Goal: Information Seeking & Learning: Stay updated

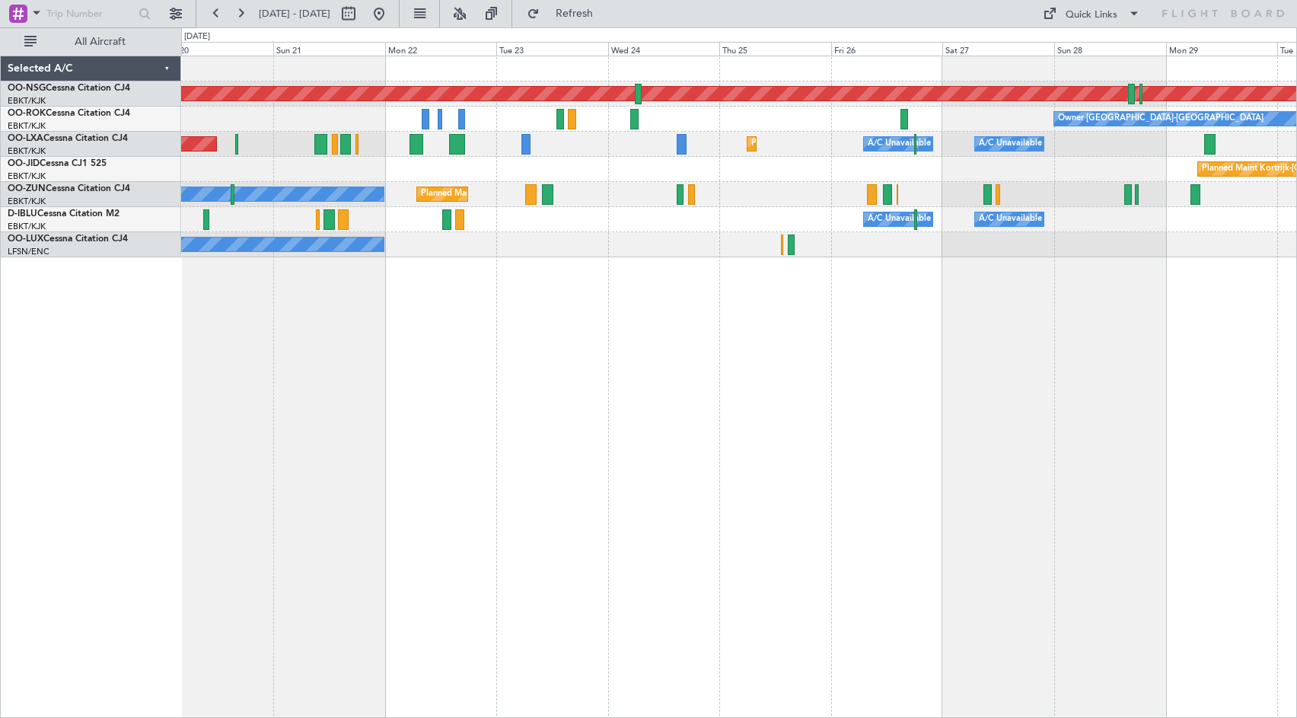
click at [298, 365] on div "Planned Maint [GEOGRAPHIC_DATA] ([GEOGRAPHIC_DATA]) Owner [GEOGRAPHIC_DATA]-[GE…" at bounding box center [739, 387] width 1116 height 662
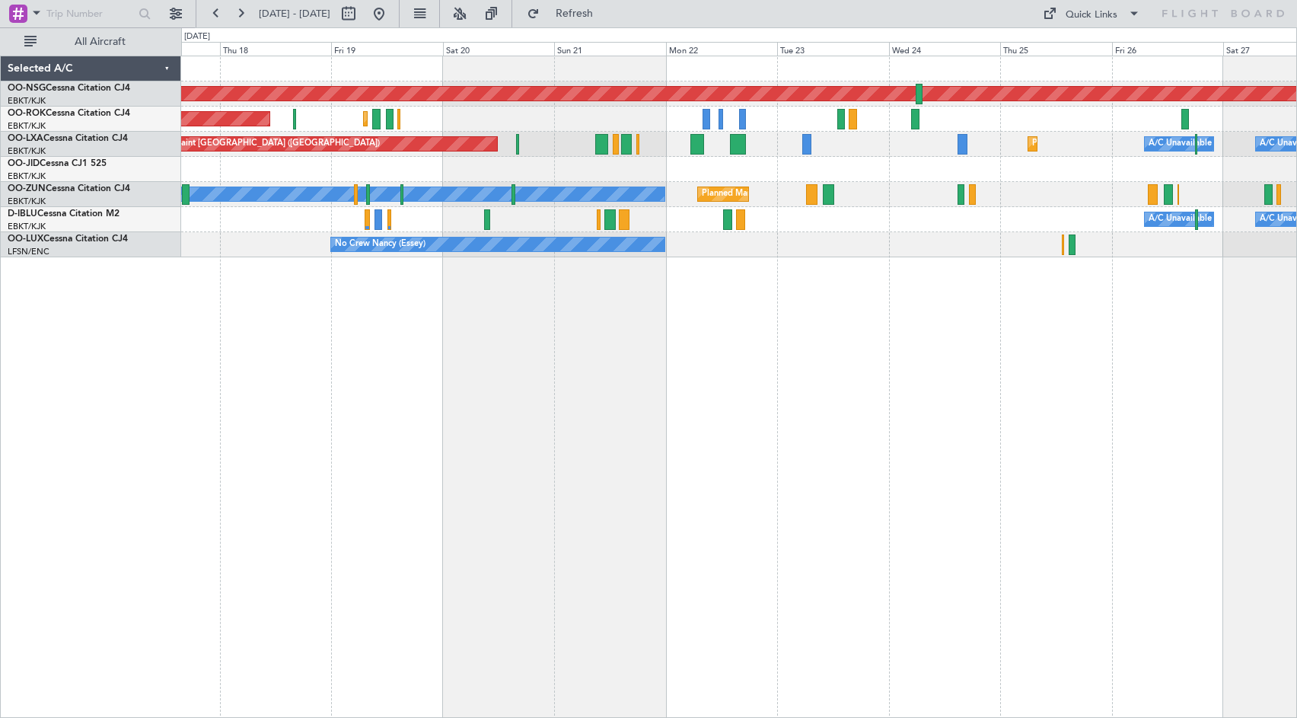
click at [757, 297] on div "Planned Maint [GEOGRAPHIC_DATA] ([GEOGRAPHIC_DATA]) Planned Maint [GEOGRAPHIC_D…" at bounding box center [739, 387] width 1116 height 662
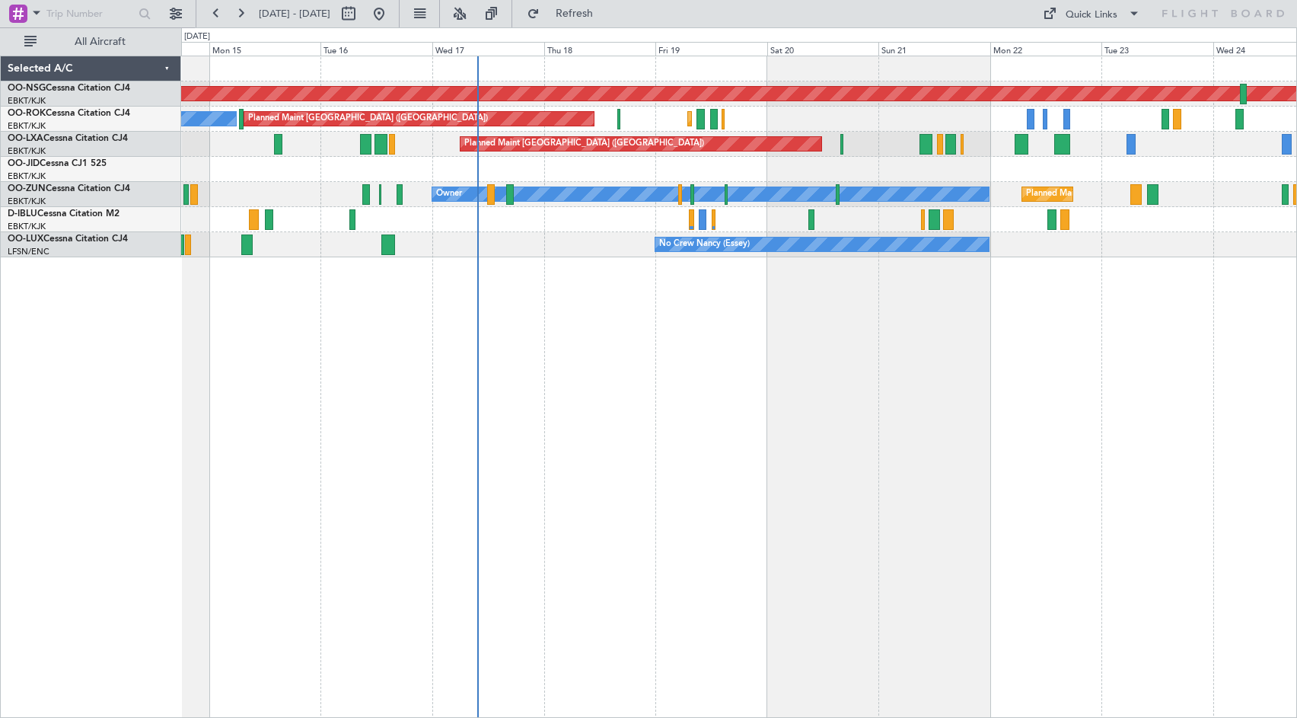
click at [748, 302] on div "Planned Maint [GEOGRAPHIC_DATA] ([GEOGRAPHIC_DATA]) Planned Maint [GEOGRAPHIC_D…" at bounding box center [739, 387] width 1116 height 662
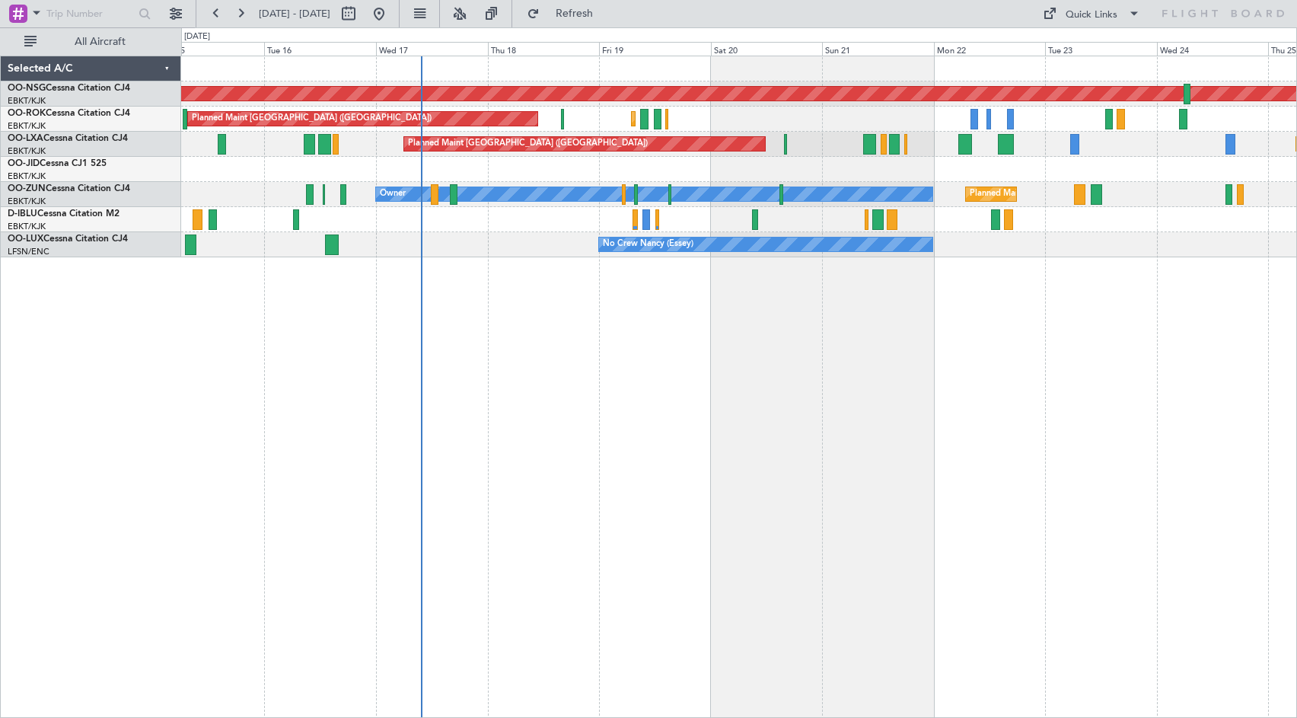
click at [1070, 345] on div "Planned Maint [GEOGRAPHIC_DATA] ([GEOGRAPHIC_DATA]) Planned Maint [GEOGRAPHIC_D…" at bounding box center [739, 387] width 1116 height 662
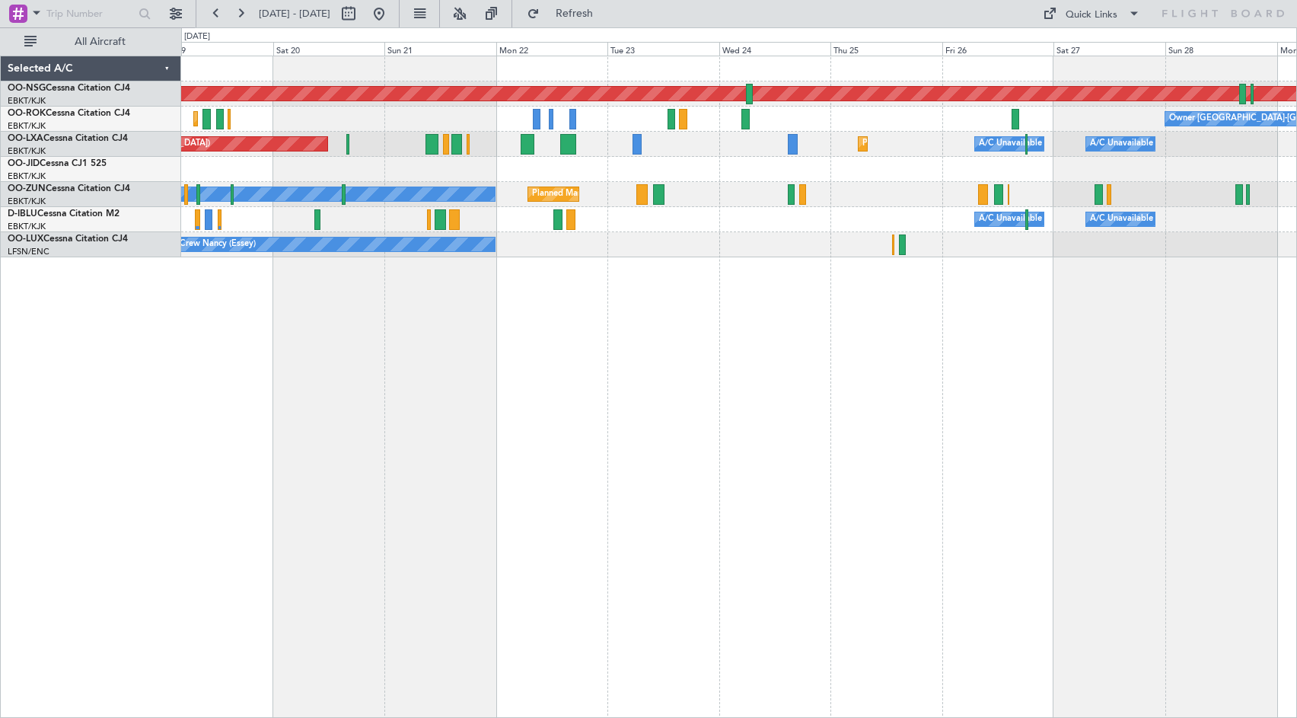
click at [651, 251] on div "Planned Maint [GEOGRAPHIC_DATA] ([GEOGRAPHIC_DATA]) Planned Maint [GEOGRAPHIC_D…" at bounding box center [738, 156] width 1115 height 201
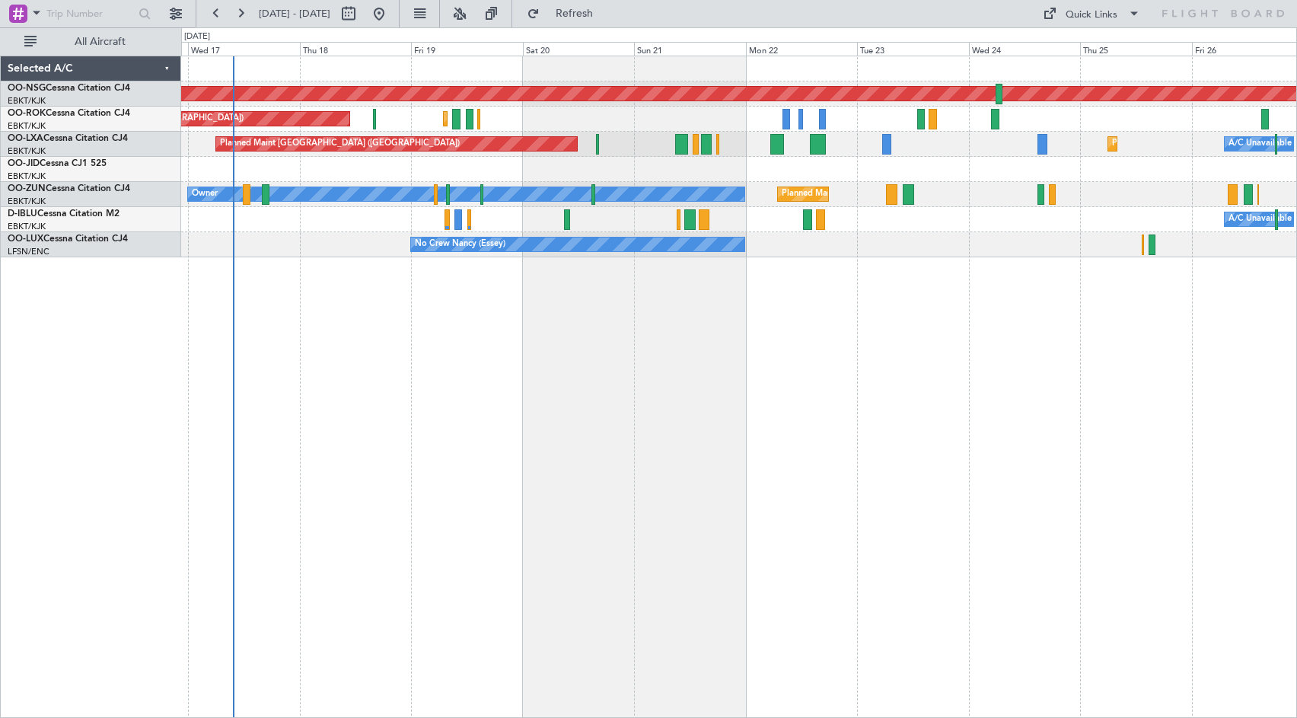
click at [715, 305] on div "Planned Maint [GEOGRAPHIC_DATA] ([GEOGRAPHIC_DATA]) Planned Maint [GEOGRAPHIC_D…" at bounding box center [739, 387] width 1116 height 662
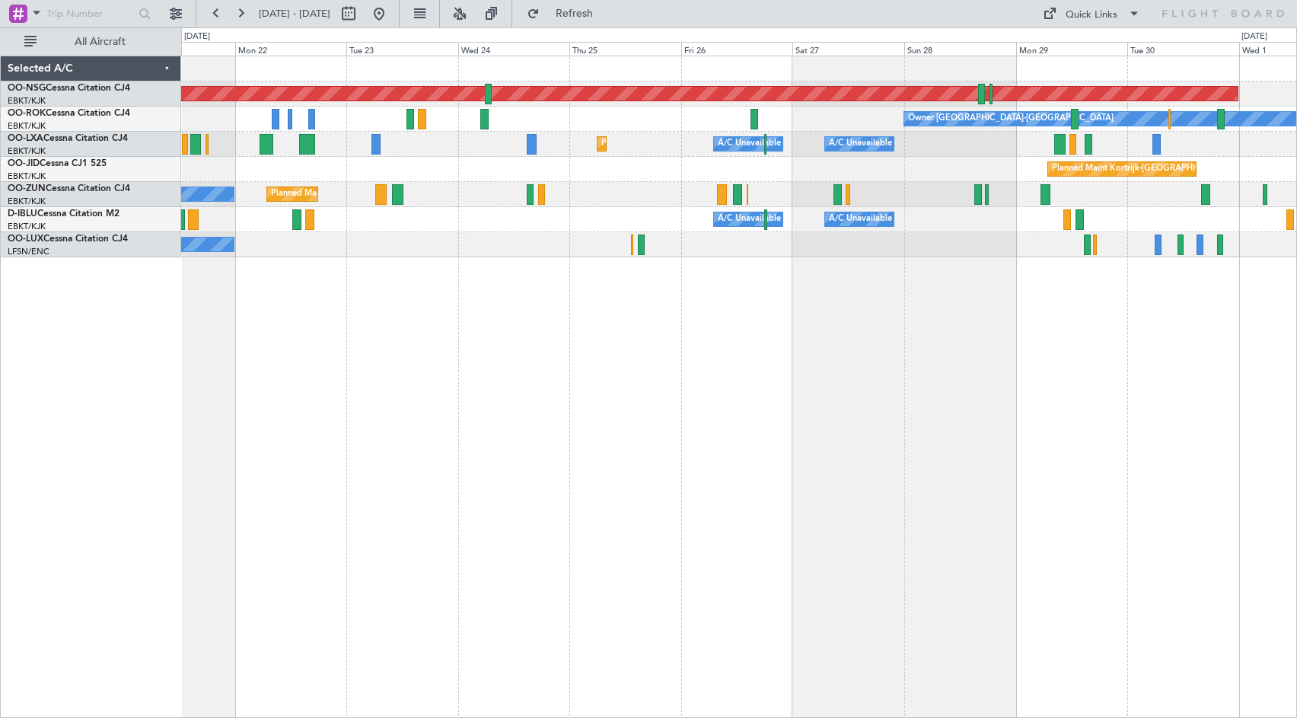
click at [340, 327] on div "Planned Maint [GEOGRAPHIC_DATA] ([GEOGRAPHIC_DATA]) Owner [GEOGRAPHIC_DATA]-[GE…" at bounding box center [739, 387] width 1116 height 662
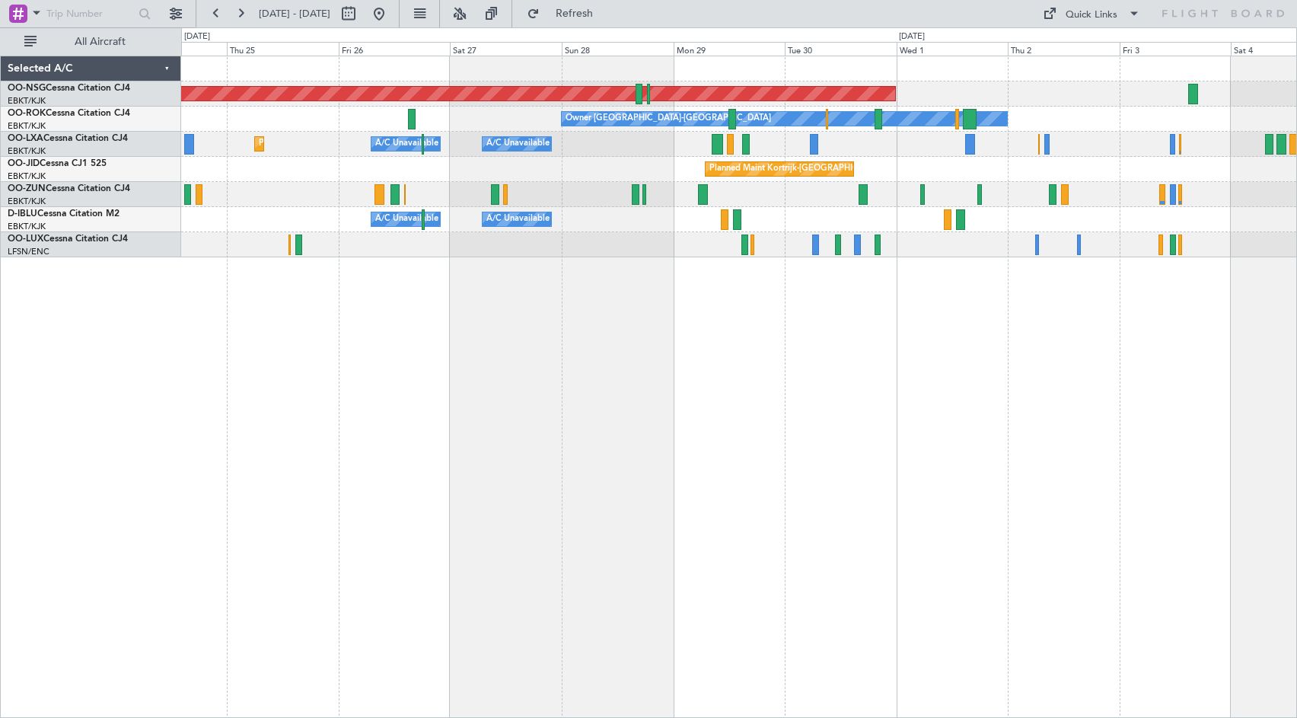
click at [642, 333] on div "Planned Maint [GEOGRAPHIC_DATA] ([GEOGRAPHIC_DATA]) Owner [GEOGRAPHIC_DATA]-[GE…" at bounding box center [739, 387] width 1116 height 662
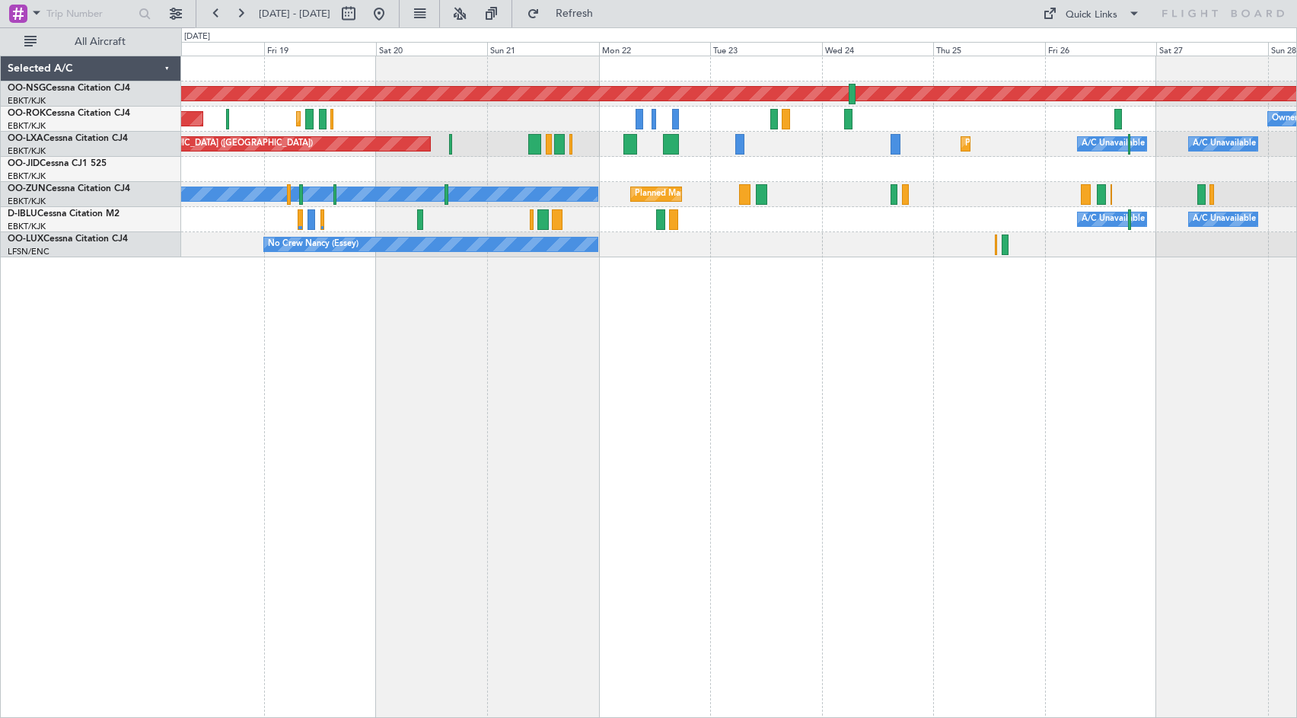
click at [1220, 321] on div "Planned Maint [GEOGRAPHIC_DATA] ([GEOGRAPHIC_DATA]) Owner [GEOGRAPHIC_DATA]-[GE…" at bounding box center [739, 387] width 1116 height 662
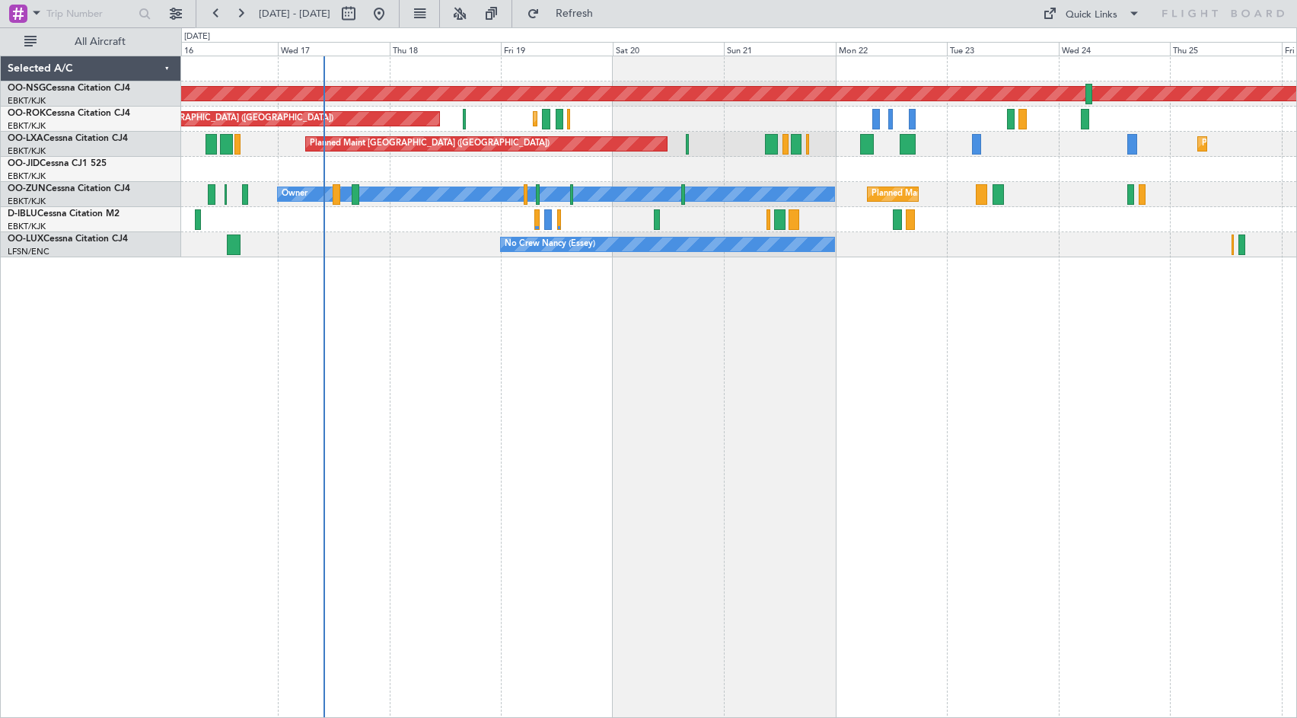
click at [1078, 350] on div "Planned Maint [GEOGRAPHIC_DATA] ([GEOGRAPHIC_DATA]) Planned Maint [GEOGRAPHIC_D…" at bounding box center [739, 387] width 1116 height 662
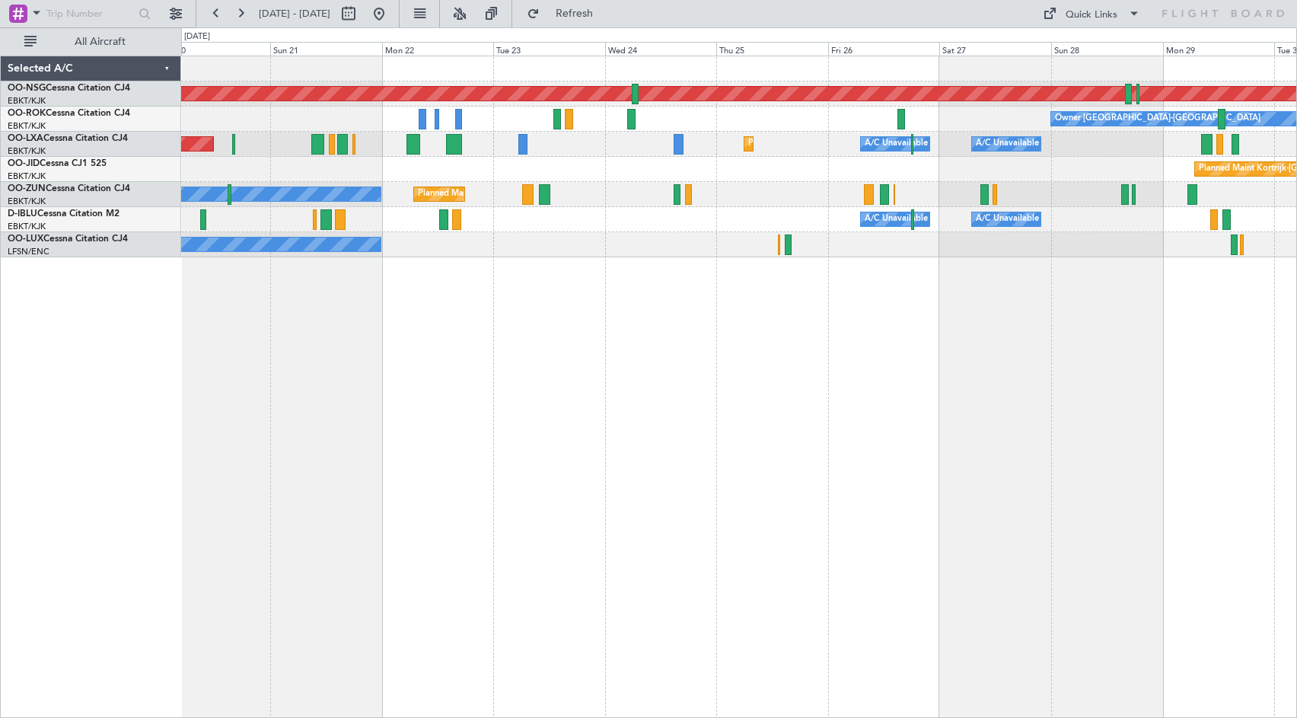
click at [478, 357] on div "Planned Maint [GEOGRAPHIC_DATA] ([GEOGRAPHIC_DATA]) Owner [GEOGRAPHIC_DATA]-[GE…" at bounding box center [739, 387] width 1116 height 662
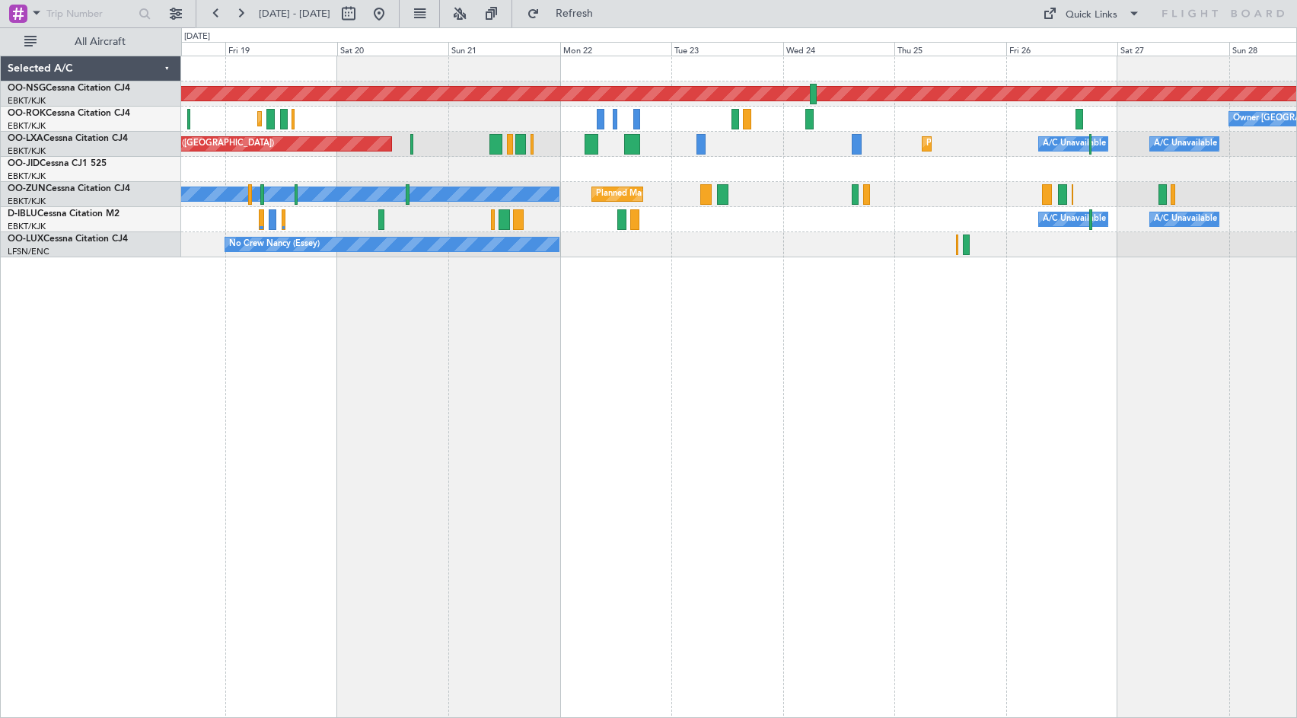
click at [770, 359] on div "Planned Maint [GEOGRAPHIC_DATA] ([GEOGRAPHIC_DATA]) Owner [GEOGRAPHIC_DATA]-[GE…" at bounding box center [739, 387] width 1116 height 662
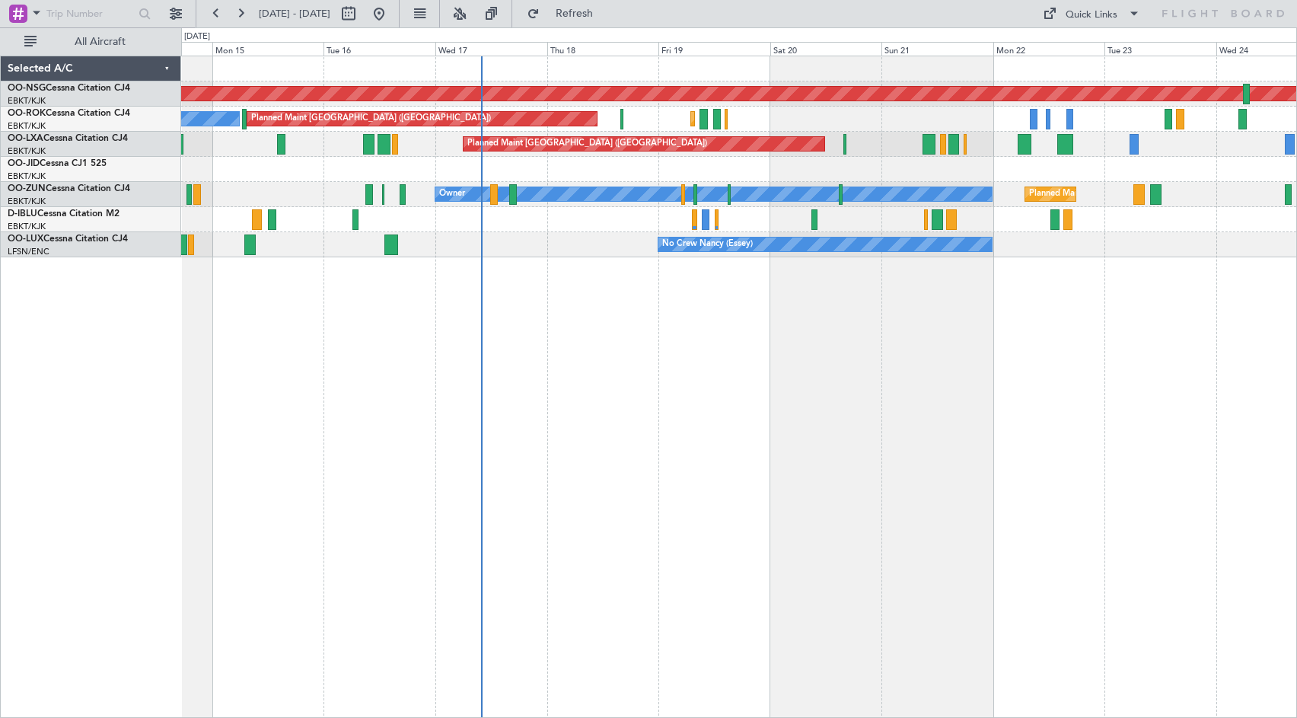
click at [1024, 370] on div "Planned Maint [GEOGRAPHIC_DATA] ([GEOGRAPHIC_DATA]) Planned Maint [GEOGRAPHIC_D…" at bounding box center [739, 387] width 1116 height 662
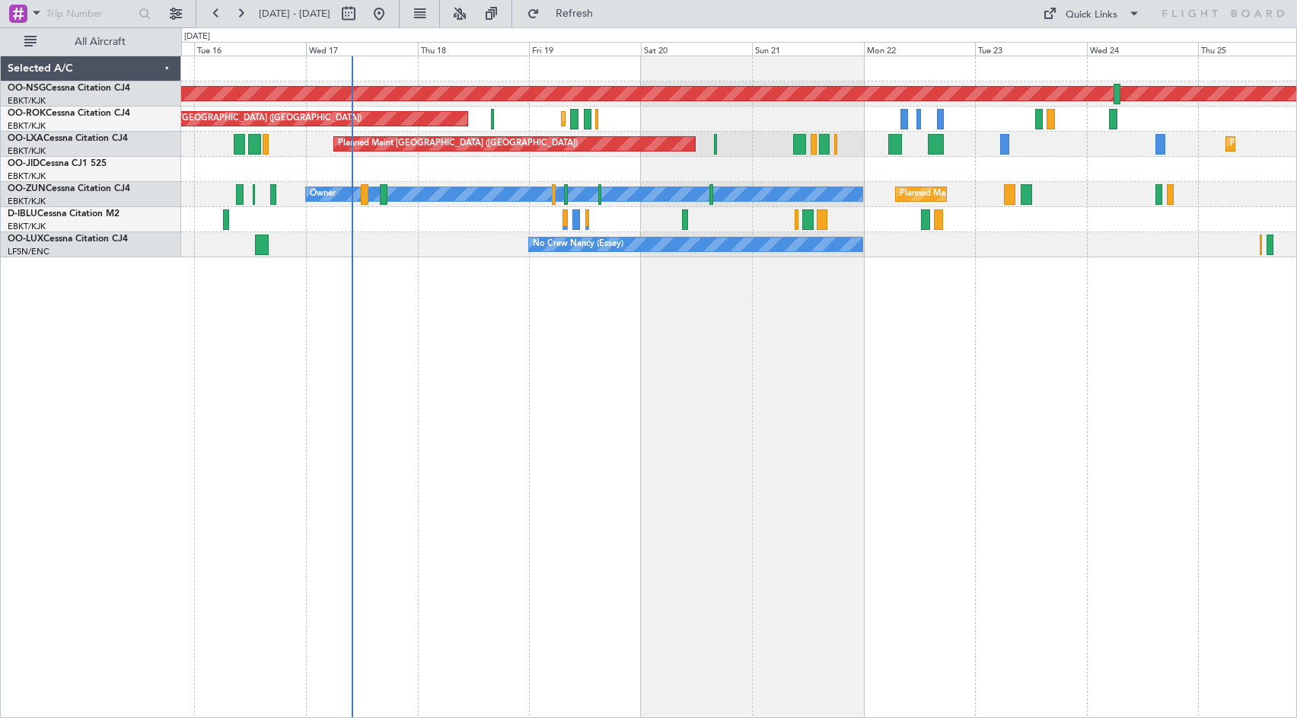
click at [677, 364] on div "Planned Maint [GEOGRAPHIC_DATA] ([GEOGRAPHIC_DATA]) Planned Maint [GEOGRAPHIC_D…" at bounding box center [739, 387] width 1116 height 662
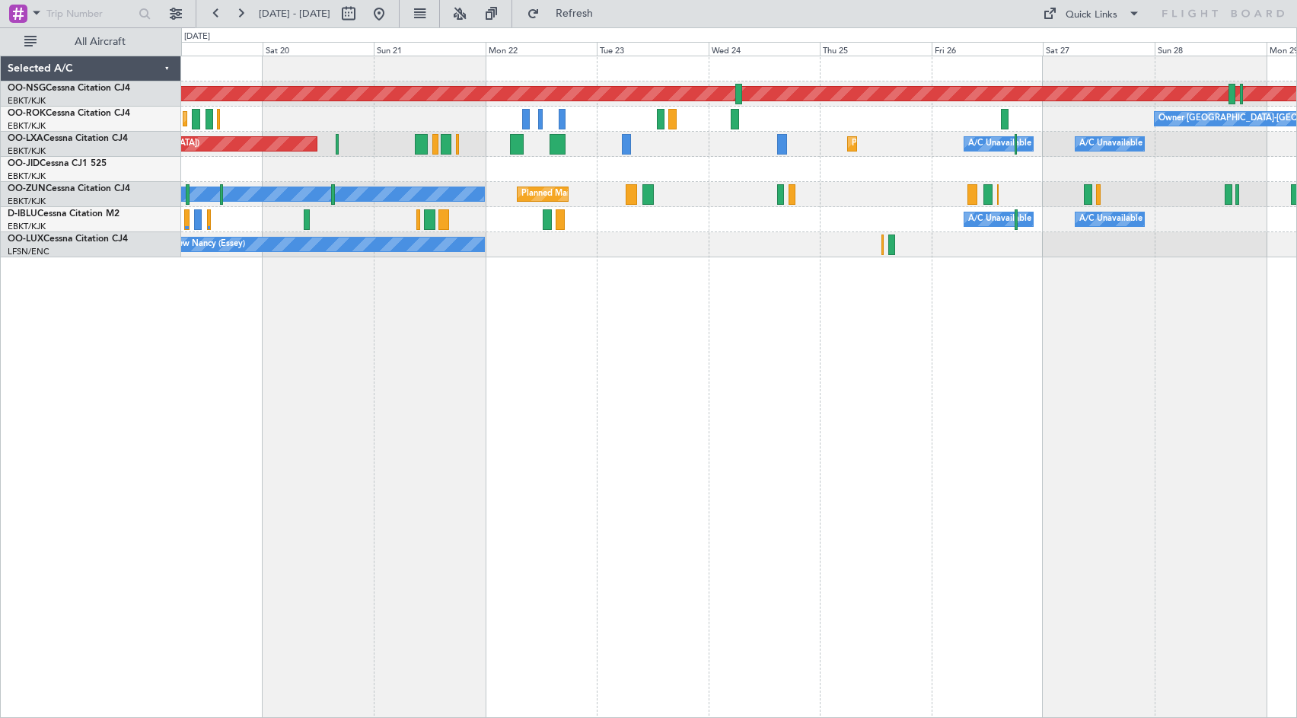
click at [700, 374] on div "Planned Maint [GEOGRAPHIC_DATA] ([GEOGRAPHIC_DATA]) Planned Maint [GEOGRAPHIC_D…" at bounding box center [739, 387] width 1116 height 662
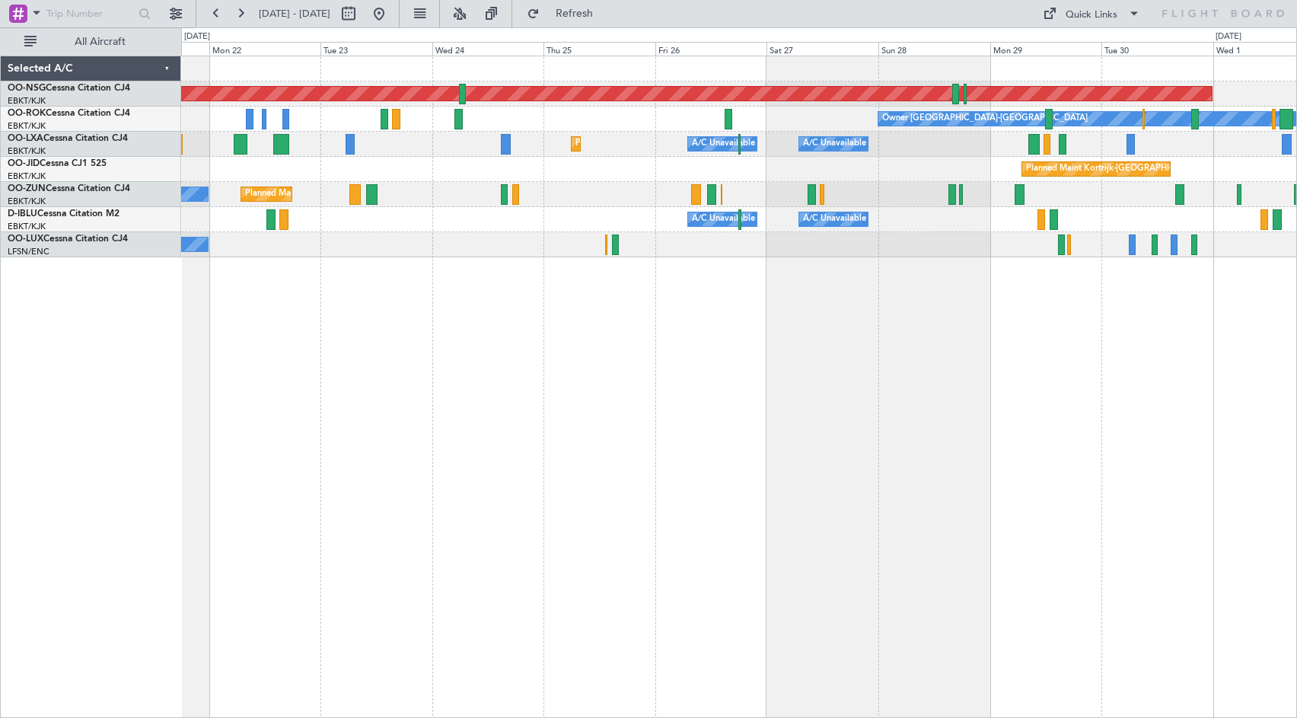
click at [707, 393] on div "Planned Maint [GEOGRAPHIC_DATA] ([GEOGRAPHIC_DATA]) Owner [GEOGRAPHIC_DATA]-[GE…" at bounding box center [739, 387] width 1116 height 662
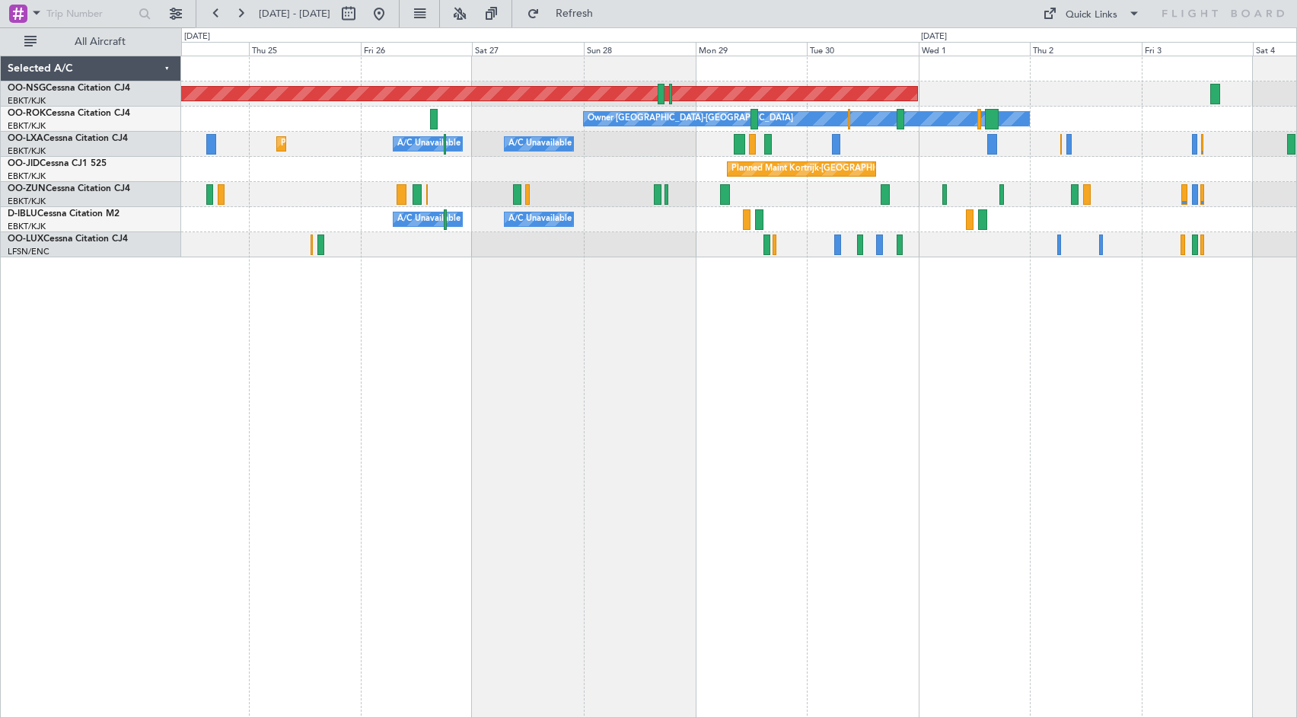
click at [707, 341] on div "Planned Maint [GEOGRAPHIC_DATA] ([GEOGRAPHIC_DATA]) Owner [GEOGRAPHIC_DATA]-[GE…" at bounding box center [739, 387] width 1116 height 662
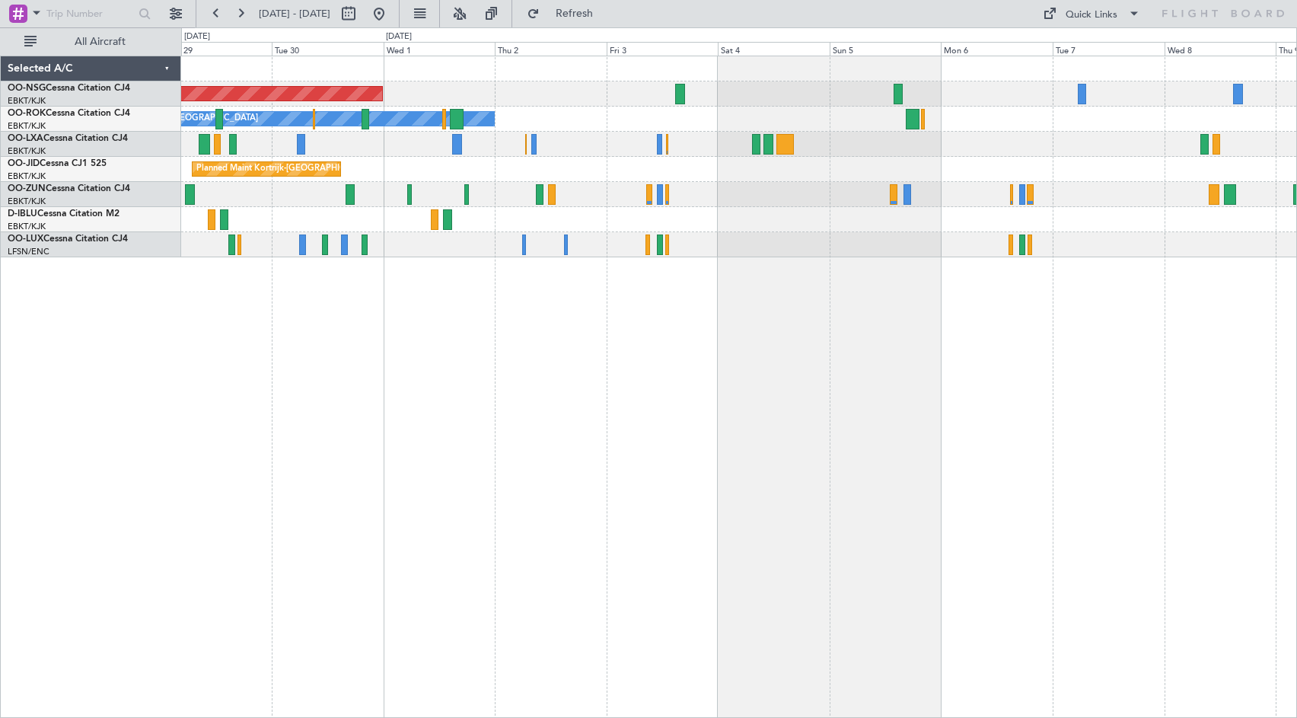
click at [678, 126] on div "Planned Maint [GEOGRAPHIC_DATA] ([GEOGRAPHIC_DATA]) Owner [GEOGRAPHIC_DATA]-[GE…" at bounding box center [738, 156] width 1115 height 201
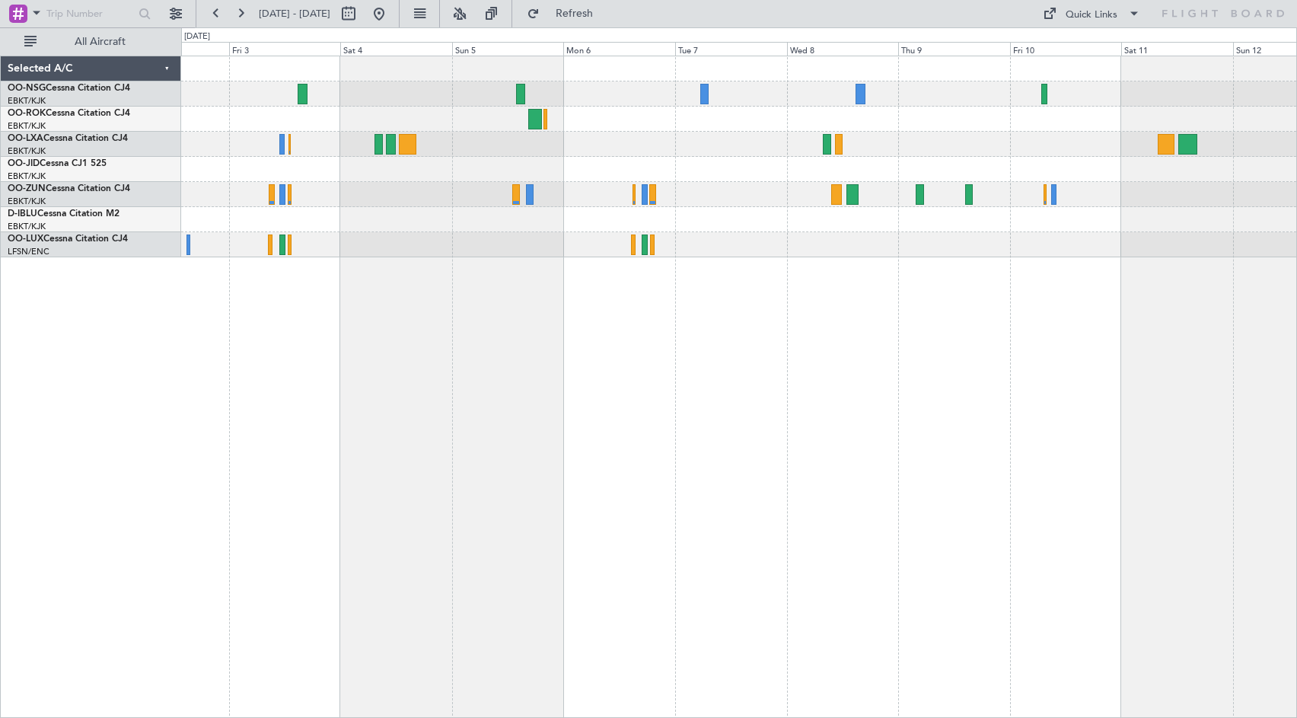
click at [799, 155] on div at bounding box center [738, 144] width 1115 height 25
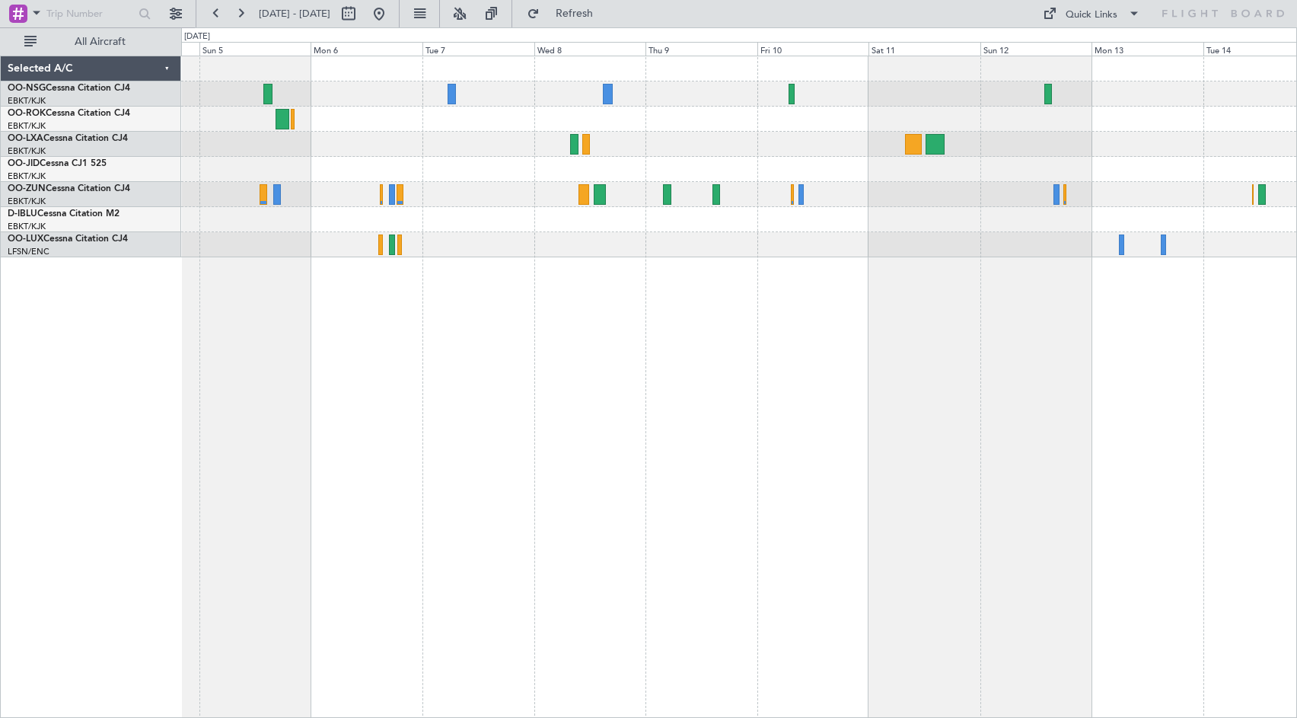
click at [678, 152] on div at bounding box center [738, 144] width 1115 height 25
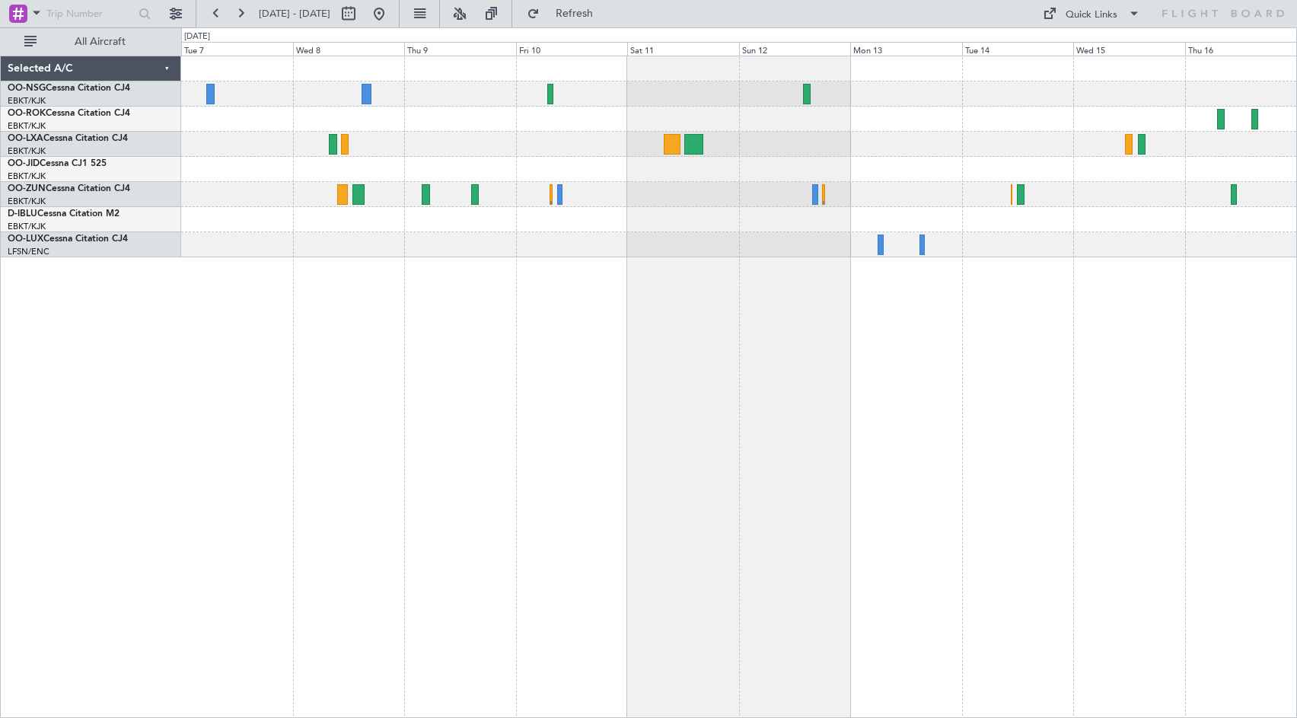
click at [756, 145] on div at bounding box center [738, 144] width 1115 height 25
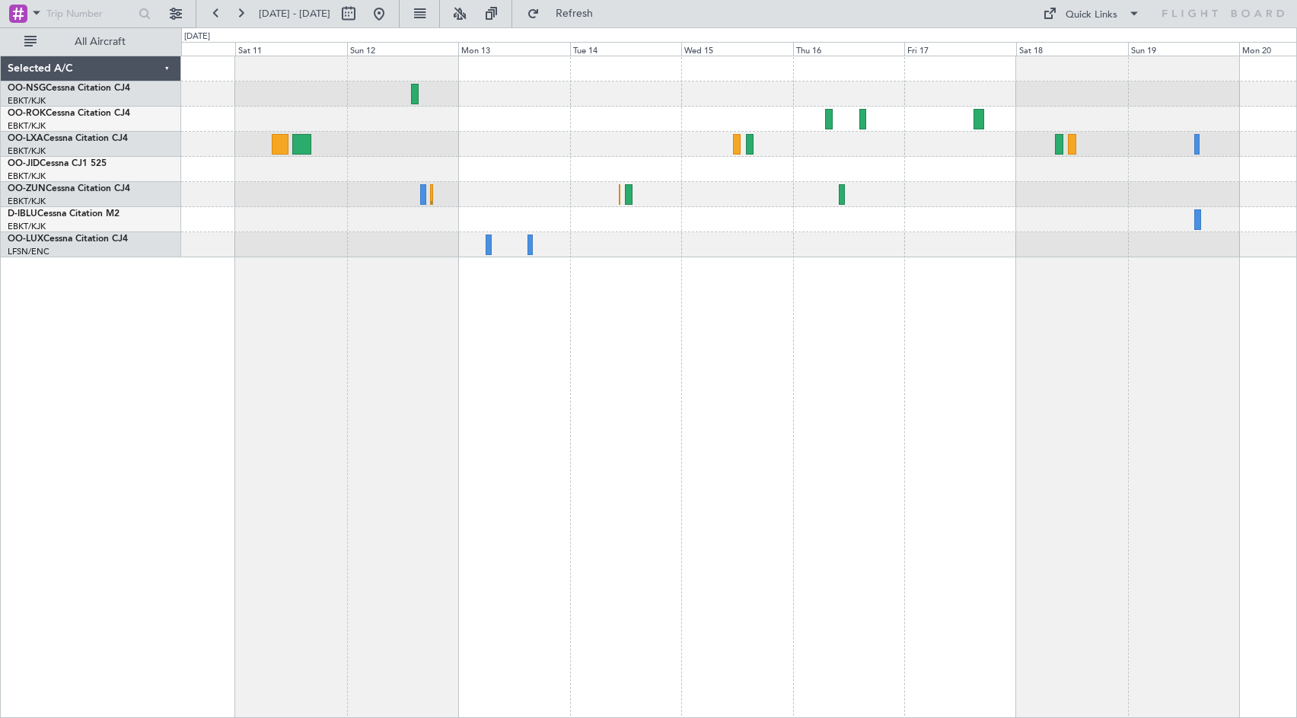
click at [620, 180] on div at bounding box center [738, 169] width 1115 height 25
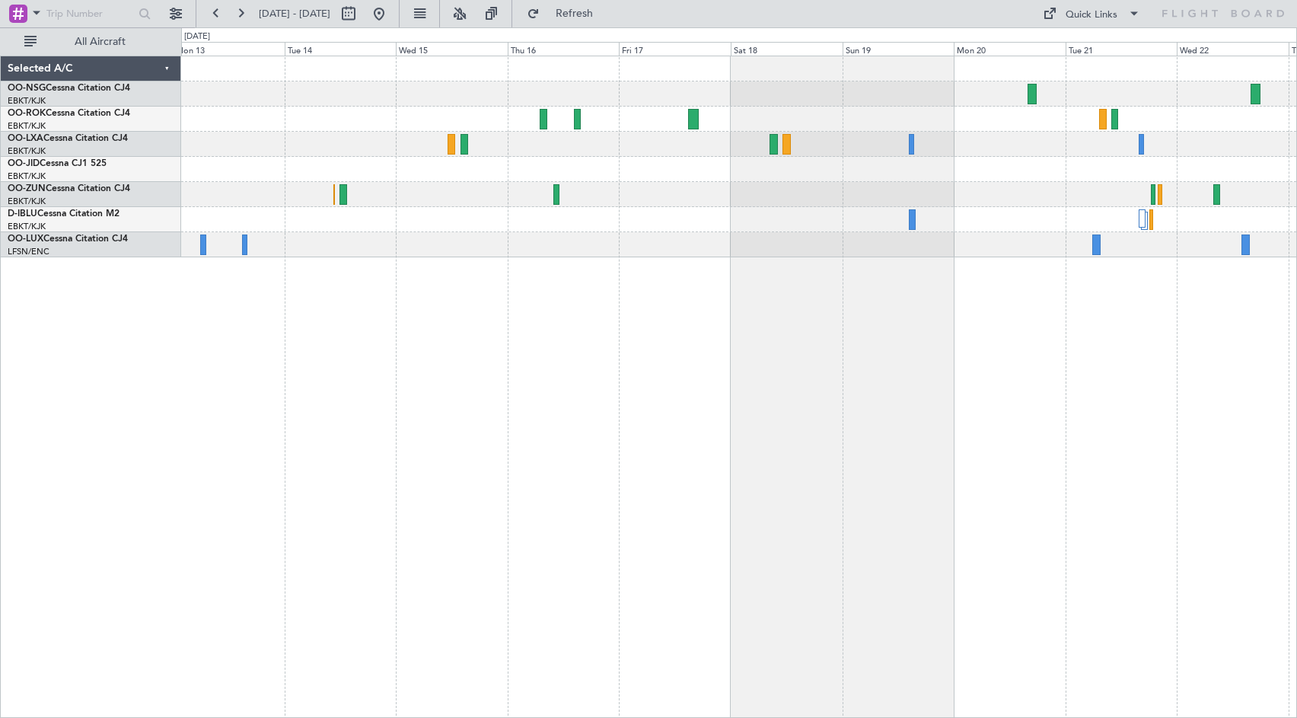
click at [512, 177] on div at bounding box center [738, 169] width 1115 height 25
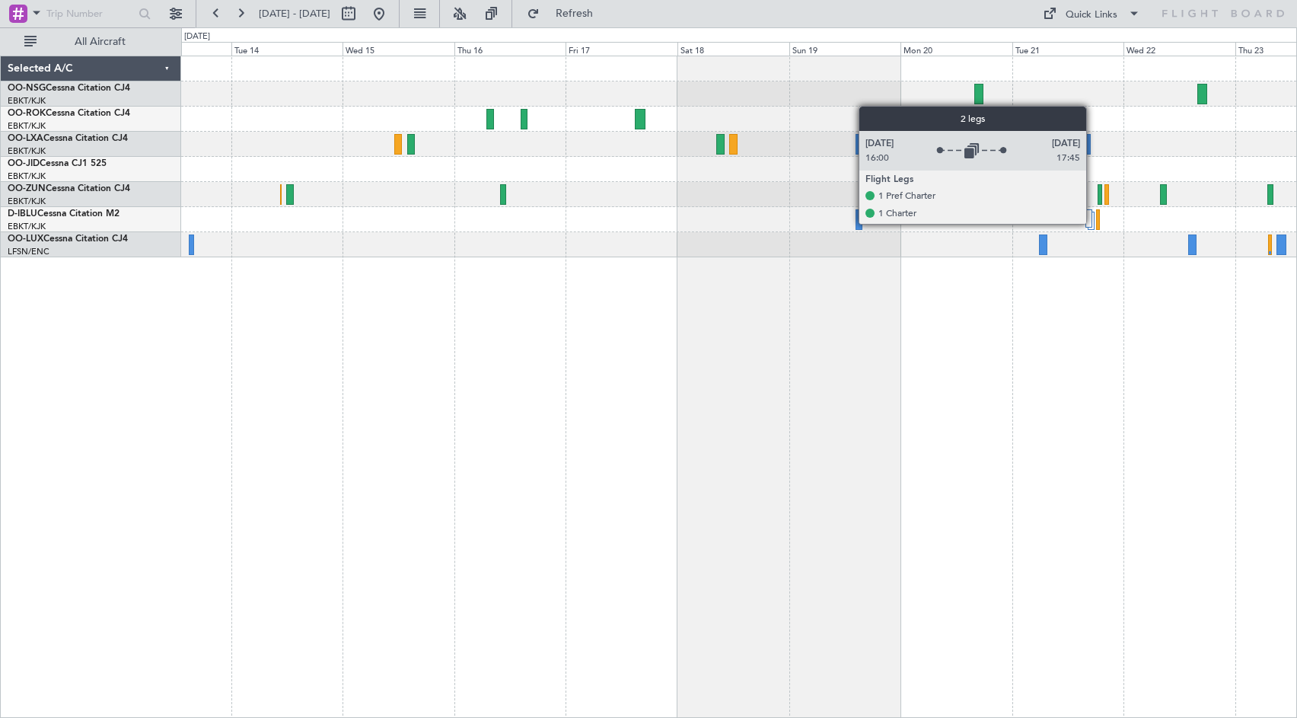
click at [1093, 223] on div at bounding box center [1091, 221] width 6 height 18
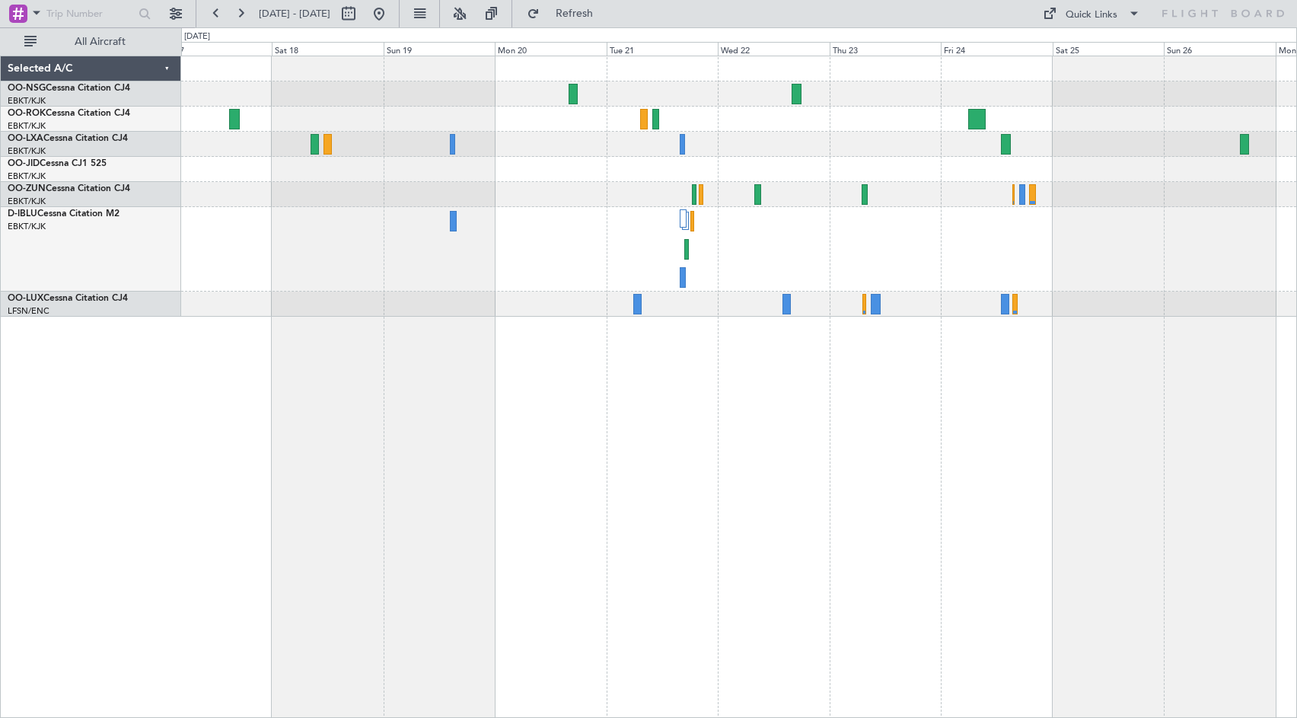
click at [766, 241] on div at bounding box center [738, 249] width 1115 height 85
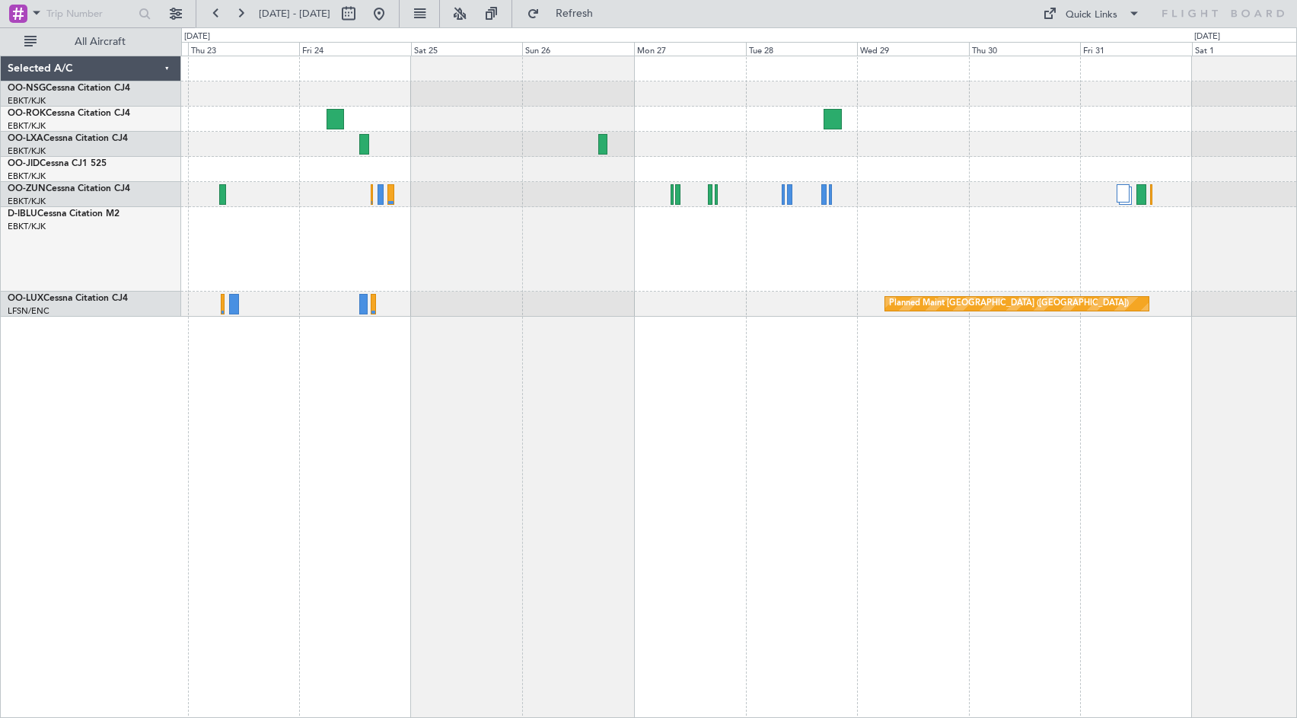
click at [607, 102] on div at bounding box center [738, 93] width 1115 height 25
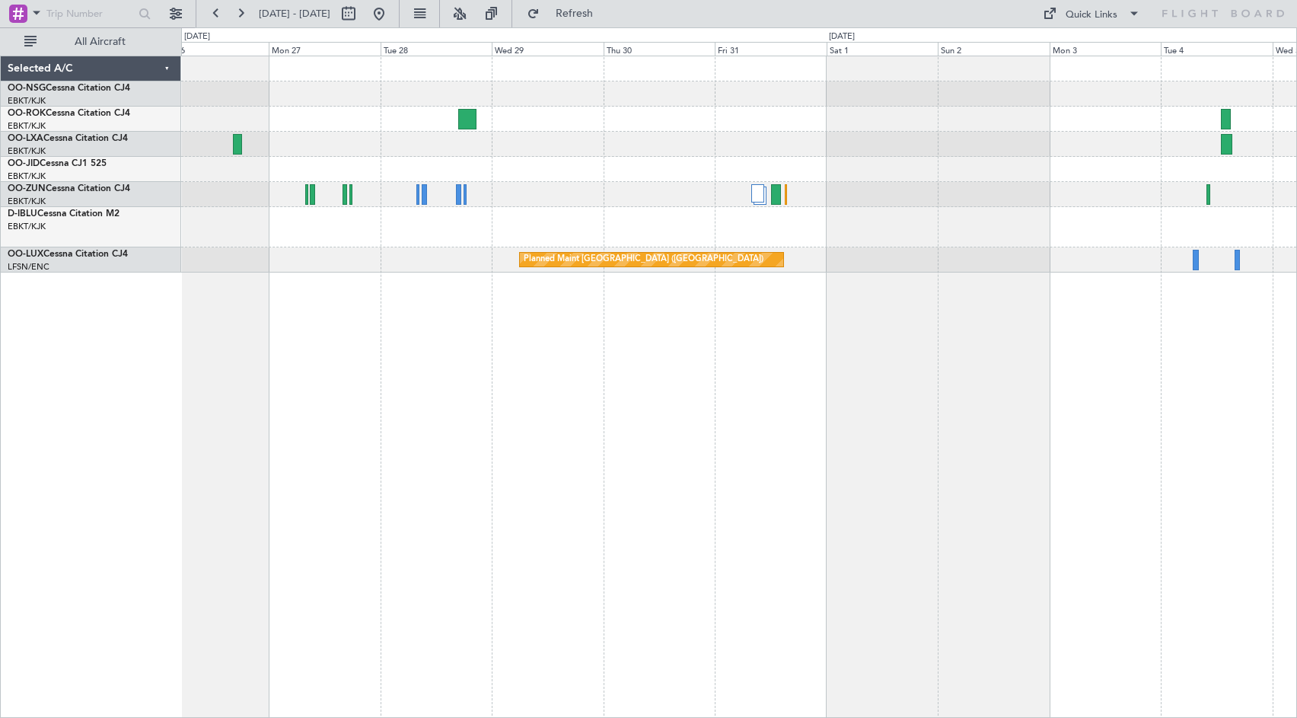
click at [523, 161] on div "Planned Maint [GEOGRAPHIC_DATA] ([GEOGRAPHIC_DATA])" at bounding box center [738, 164] width 1115 height 216
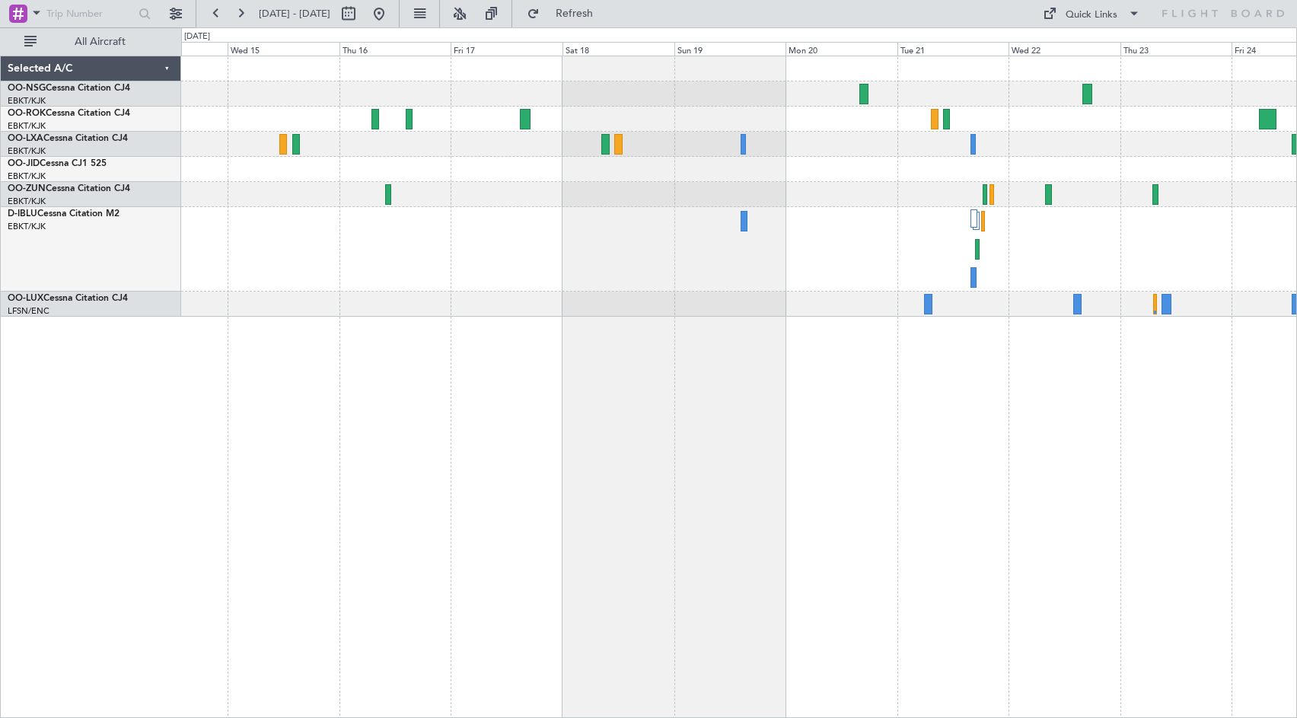
click at [872, 188] on div at bounding box center [738, 194] width 1115 height 25
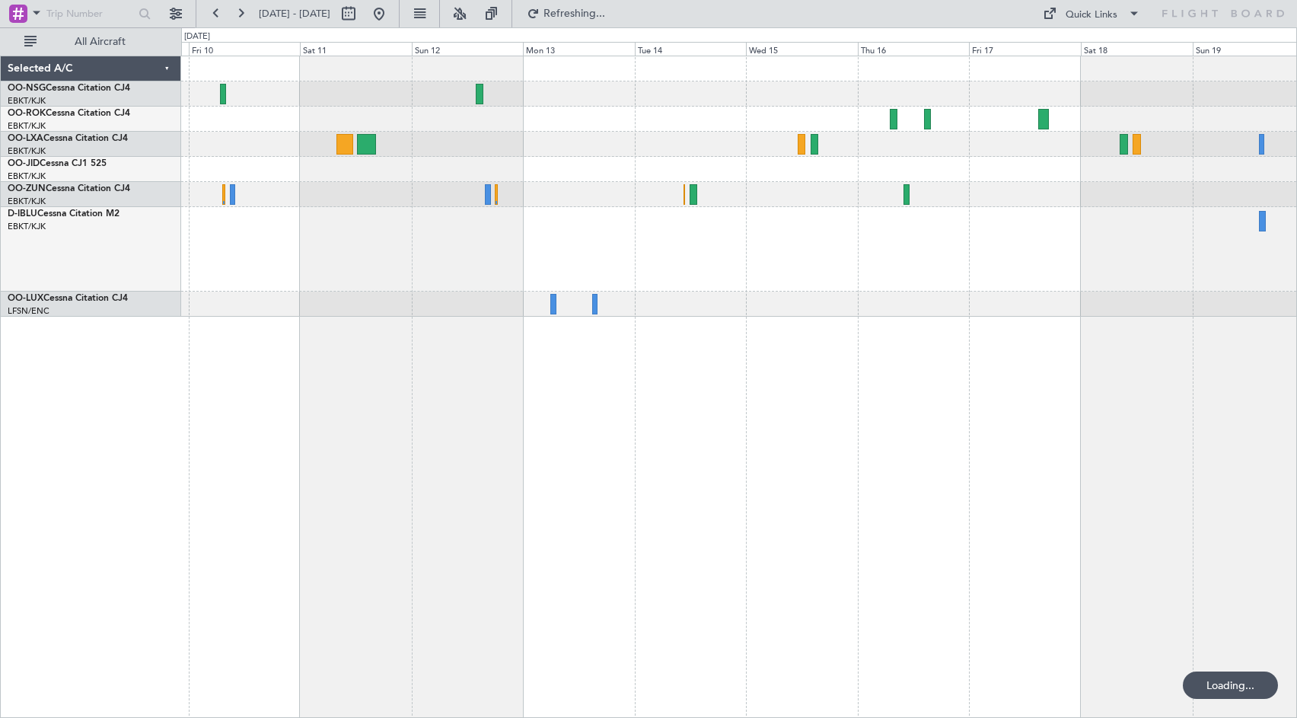
click at [999, 220] on div at bounding box center [738, 249] width 1115 height 85
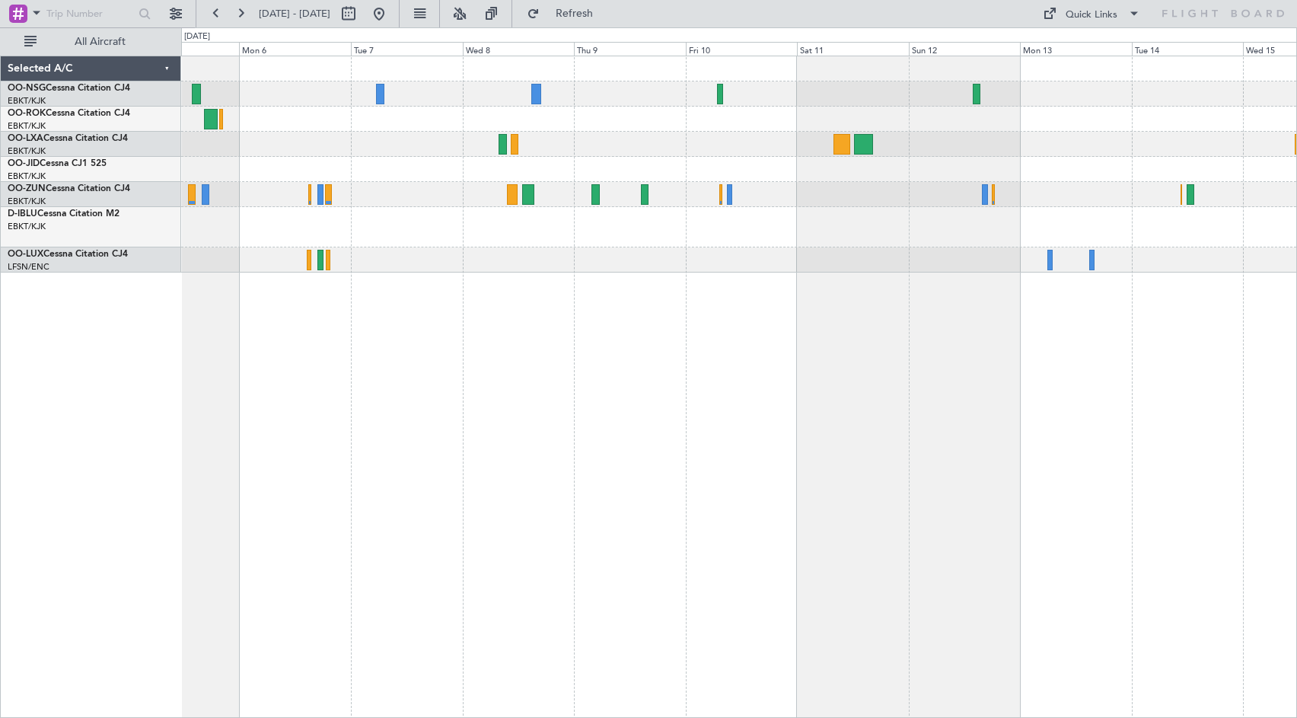
click at [937, 261] on div at bounding box center [738, 164] width 1115 height 216
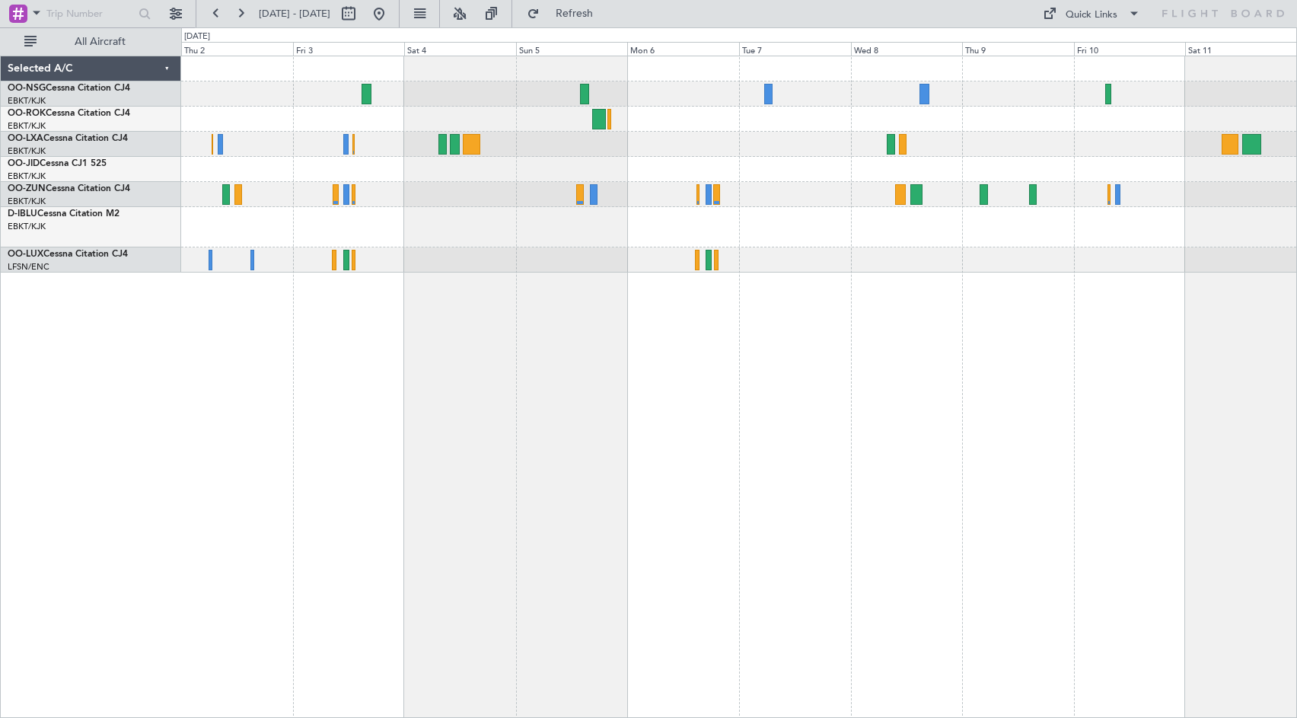
click at [850, 314] on div "Planned Maint [GEOGRAPHIC_DATA] ([GEOGRAPHIC_DATA]) Owner [GEOGRAPHIC_DATA]-[GE…" at bounding box center [739, 387] width 1116 height 662
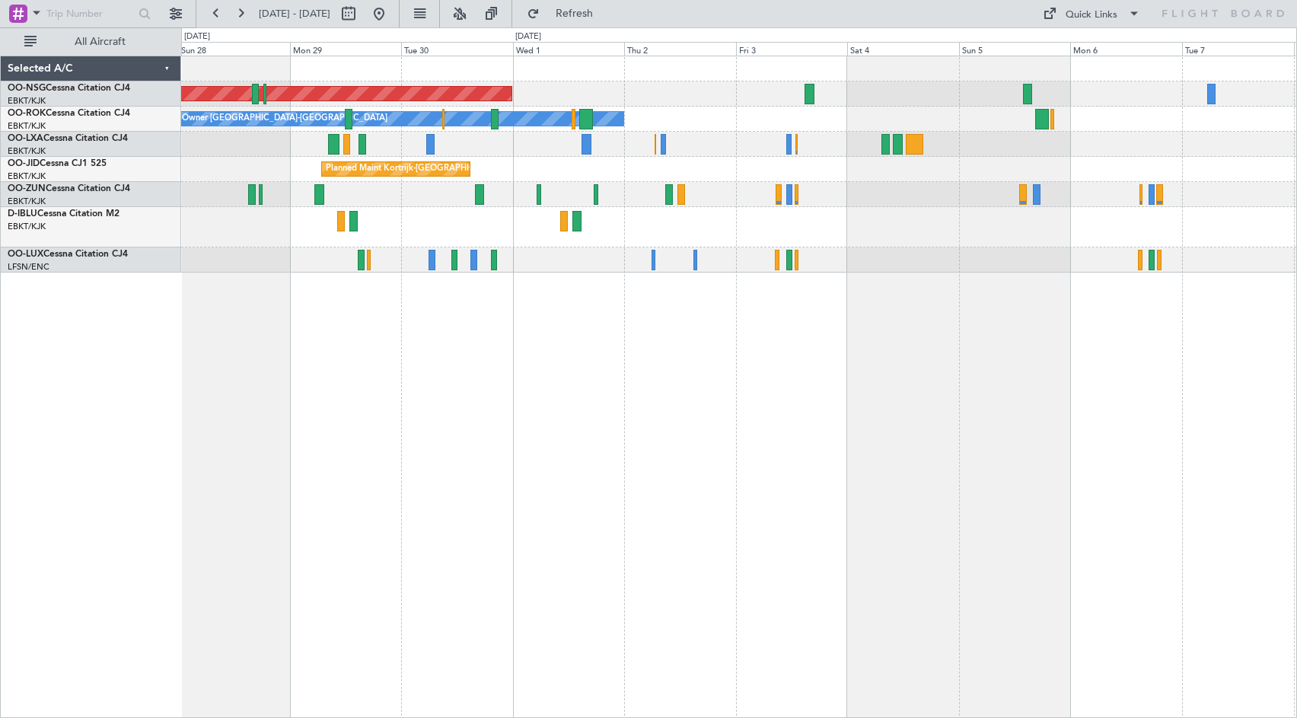
click at [909, 386] on div "Planned Maint [GEOGRAPHIC_DATA] ([GEOGRAPHIC_DATA]) Owner [GEOGRAPHIC_DATA]-[GE…" at bounding box center [739, 387] width 1116 height 662
click at [1122, 16] on button "Quick Links" at bounding box center [1091, 14] width 113 height 24
click at [1092, 96] on button "Crew Board" at bounding box center [1095, 87] width 114 height 37
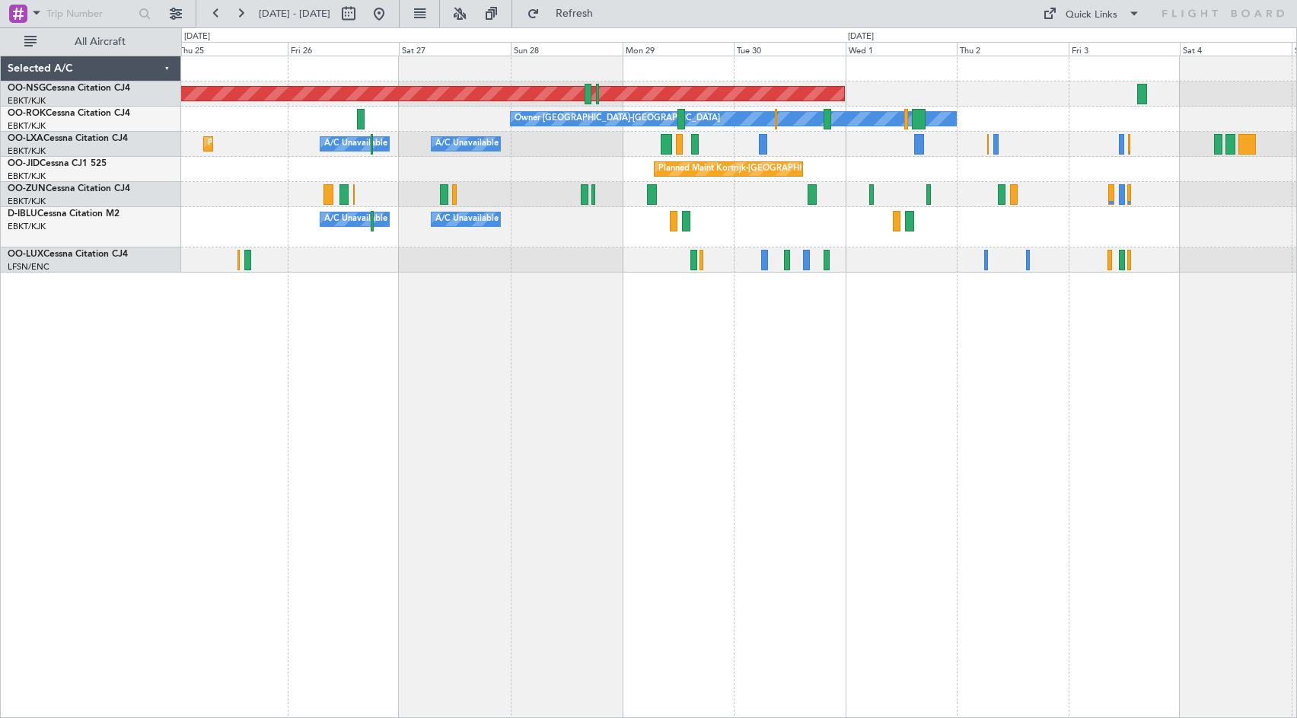
click at [834, 378] on div "Planned Maint [GEOGRAPHIC_DATA] ([GEOGRAPHIC_DATA]) Owner [GEOGRAPHIC_DATA]-[GE…" at bounding box center [739, 387] width 1116 height 662
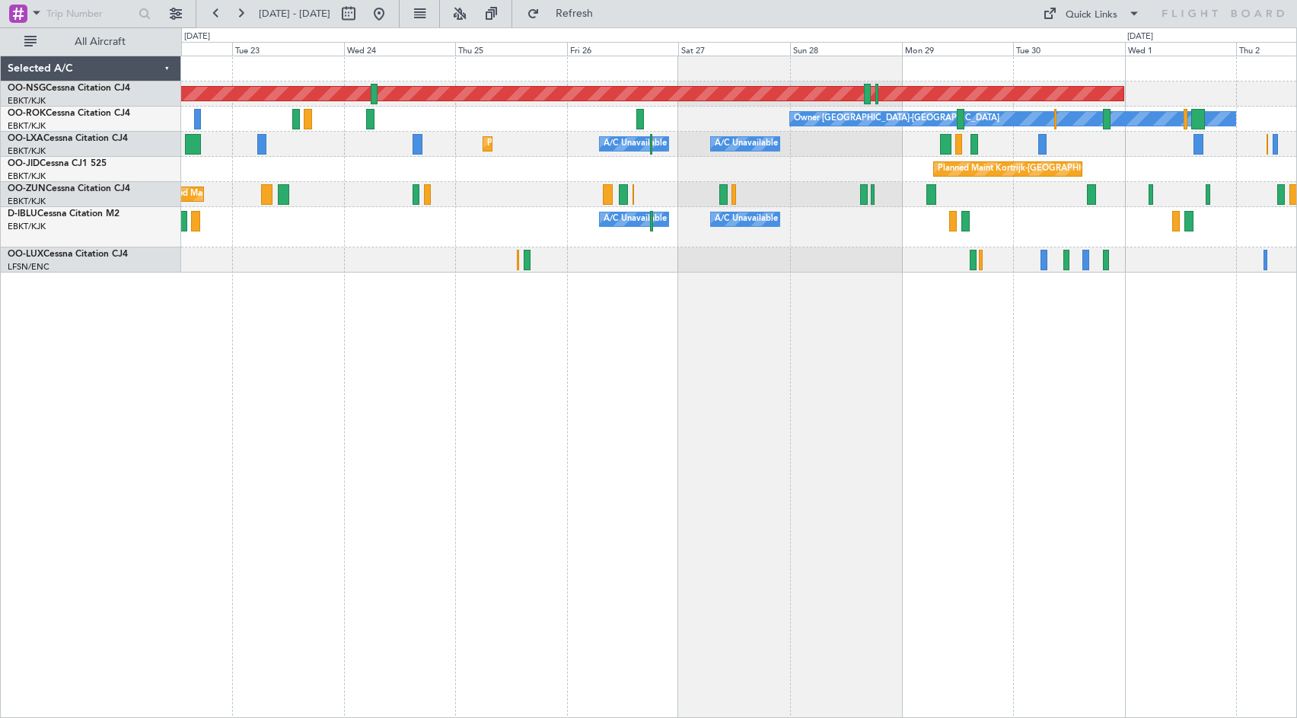
click at [1155, 362] on div "Planned Maint [GEOGRAPHIC_DATA] ([GEOGRAPHIC_DATA]) Owner [GEOGRAPHIC_DATA]-[GE…" at bounding box center [739, 387] width 1116 height 662
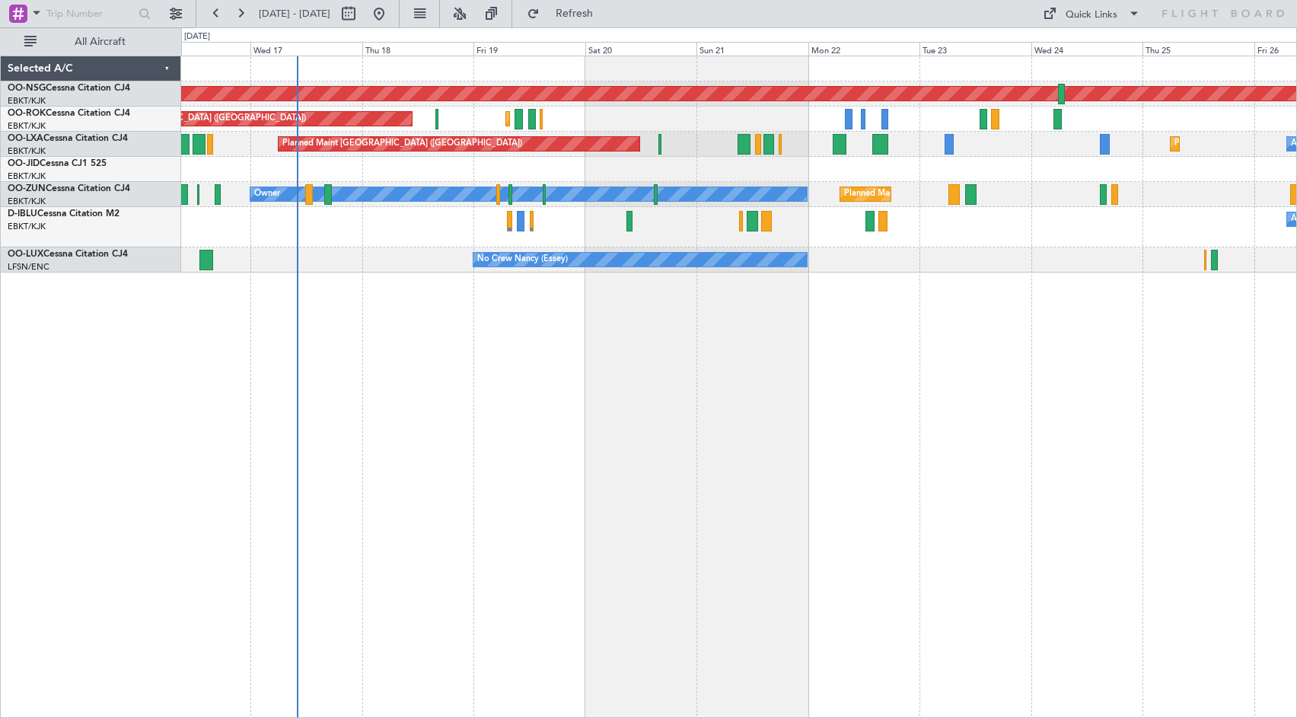
click at [1198, 362] on div "Planned Maint [GEOGRAPHIC_DATA] ([GEOGRAPHIC_DATA]) Planned Maint [GEOGRAPHIC_D…" at bounding box center [739, 387] width 1116 height 662
click at [607, 15] on span "Refresh" at bounding box center [575, 13] width 64 height 11
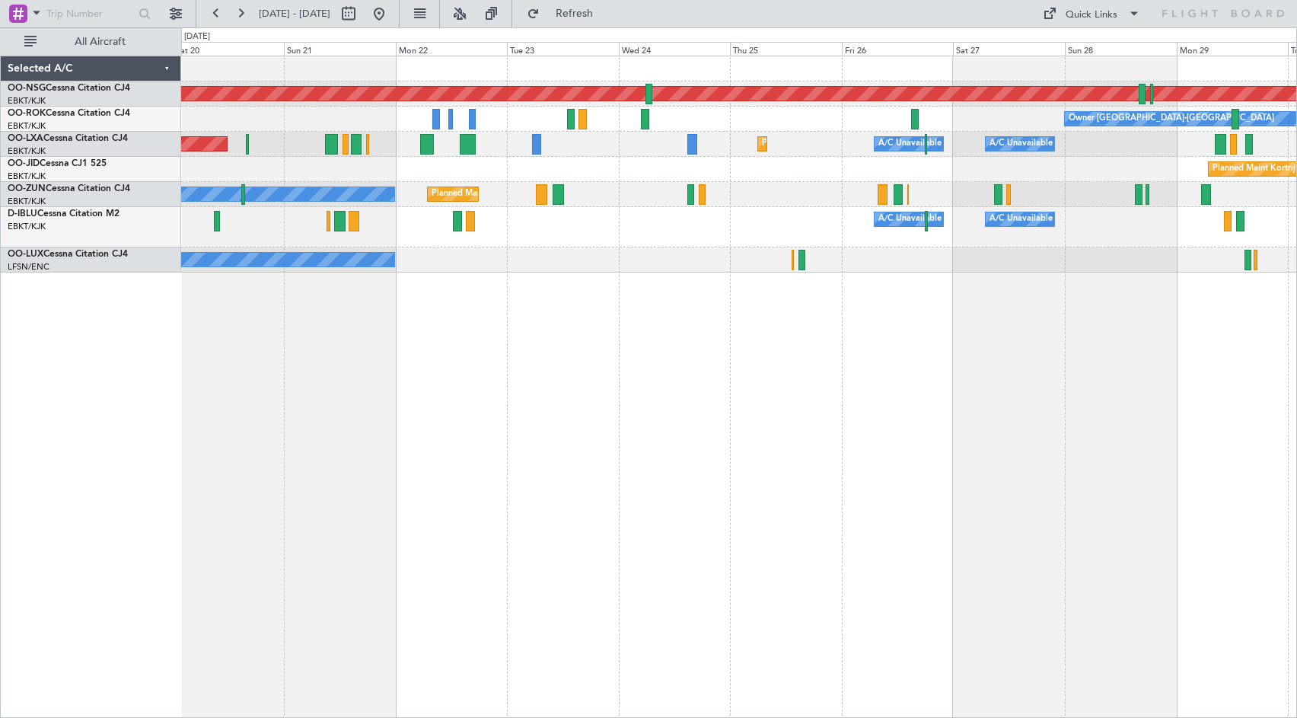
click at [639, 247] on div "A/C Unavailable [GEOGRAPHIC_DATA] ([GEOGRAPHIC_DATA] National) A/C Unavailable …" at bounding box center [738, 227] width 1115 height 40
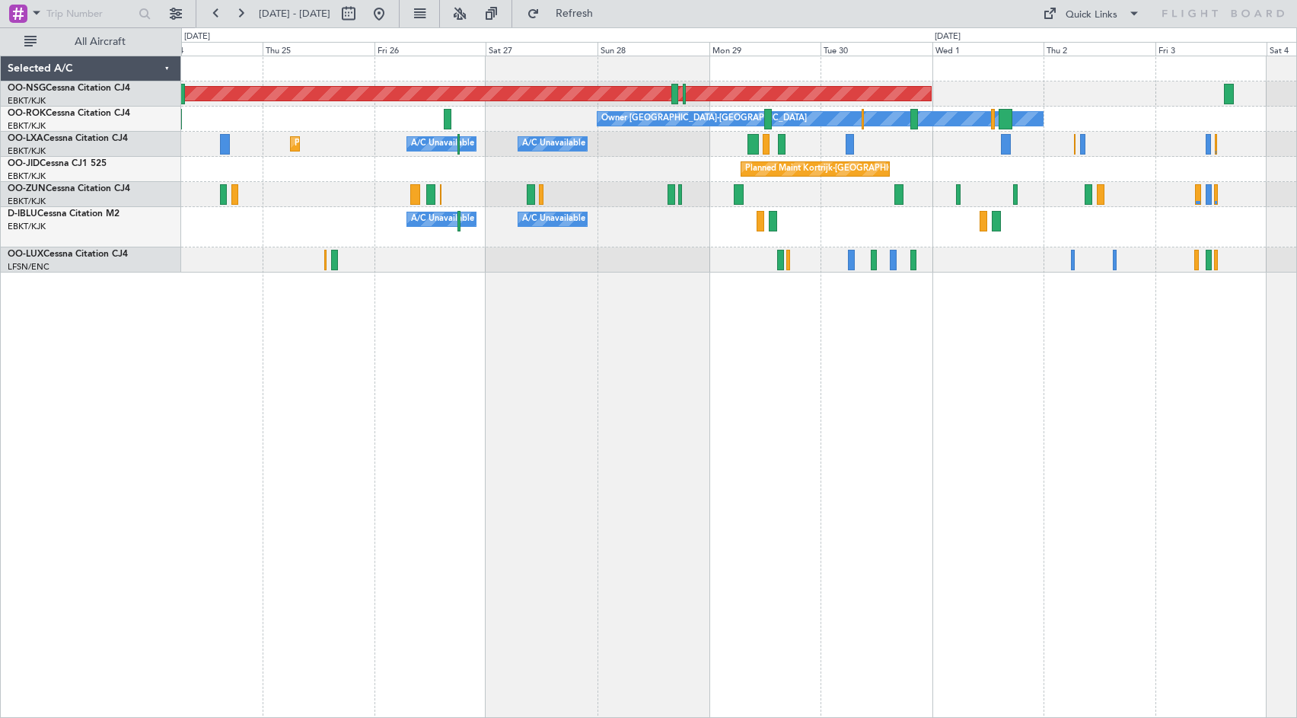
click at [786, 214] on div "Planned Maint [GEOGRAPHIC_DATA] ([GEOGRAPHIC_DATA]) Owner [GEOGRAPHIC_DATA]-[GE…" at bounding box center [738, 164] width 1115 height 216
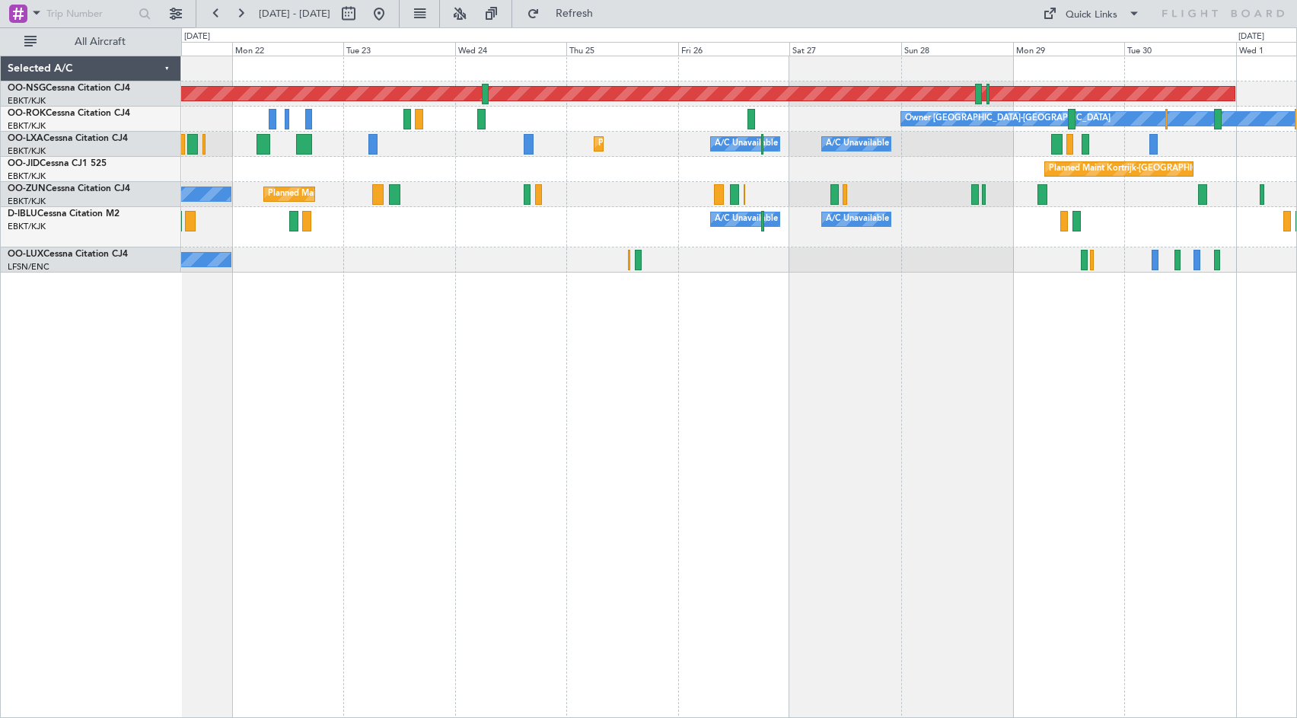
click at [782, 317] on div "Planned Maint [GEOGRAPHIC_DATA] ([GEOGRAPHIC_DATA]) Owner [GEOGRAPHIC_DATA]-[GE…" at bounding box center [739, 387] width 1116 height 662
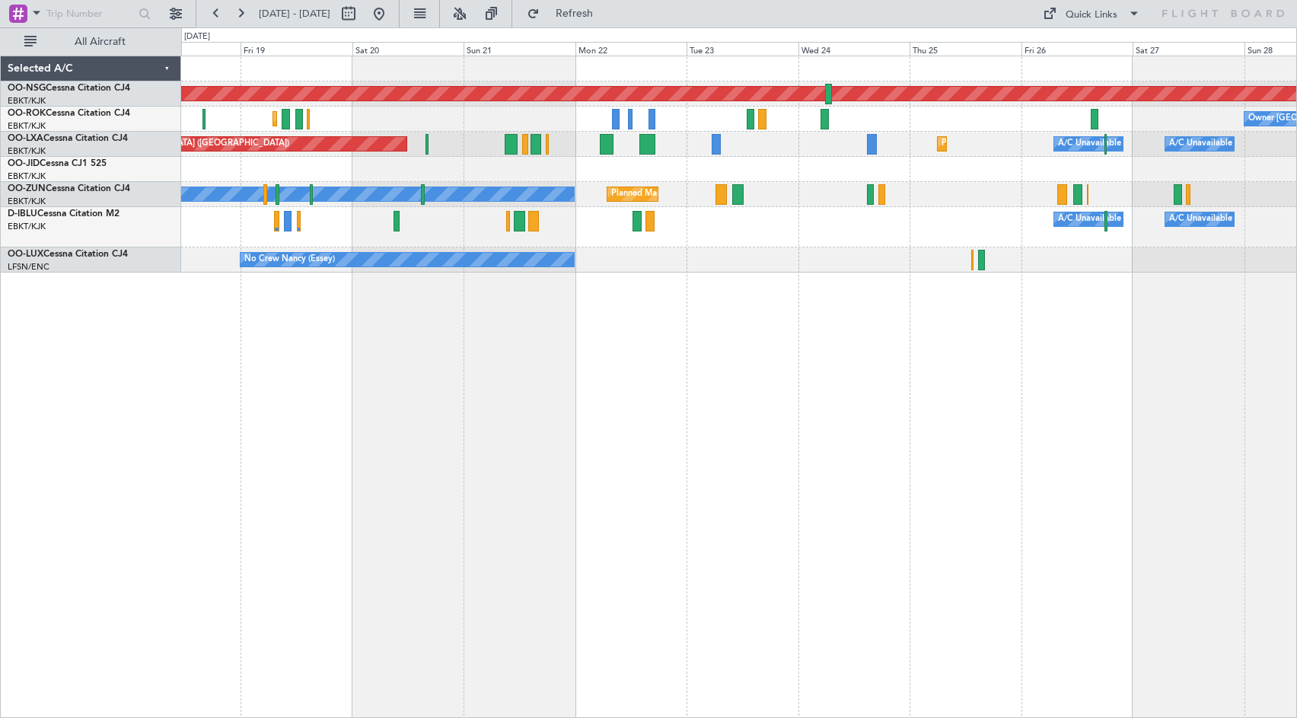
click at [994, 331] on div "Planned Maint [GEOGRAPHIC_DATA] ([GEOGRAPHIC_DATA]) Owner [GEOGRAPHIC_DATA]-[GE…" at bounding box center [739, 387] width 1116 height 662
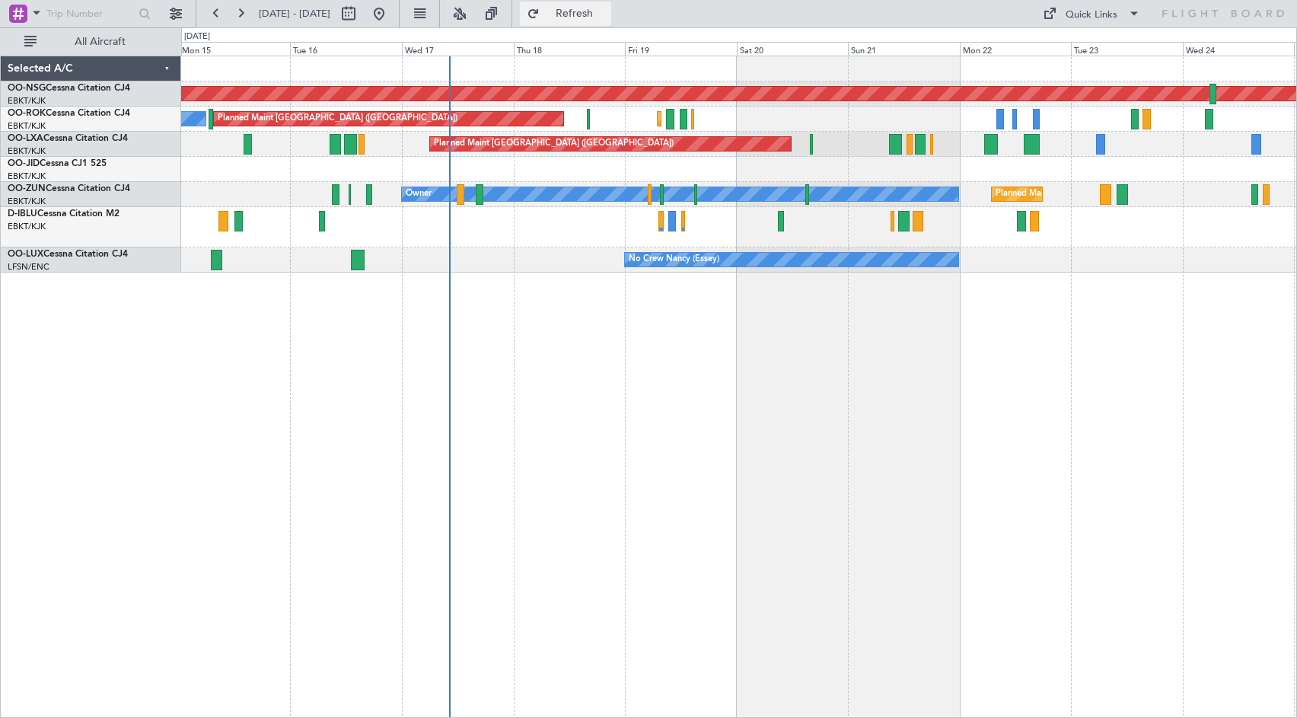
click at [601, 19] on span "Refresh" at bounding box center [575, 13] width 64 height 11
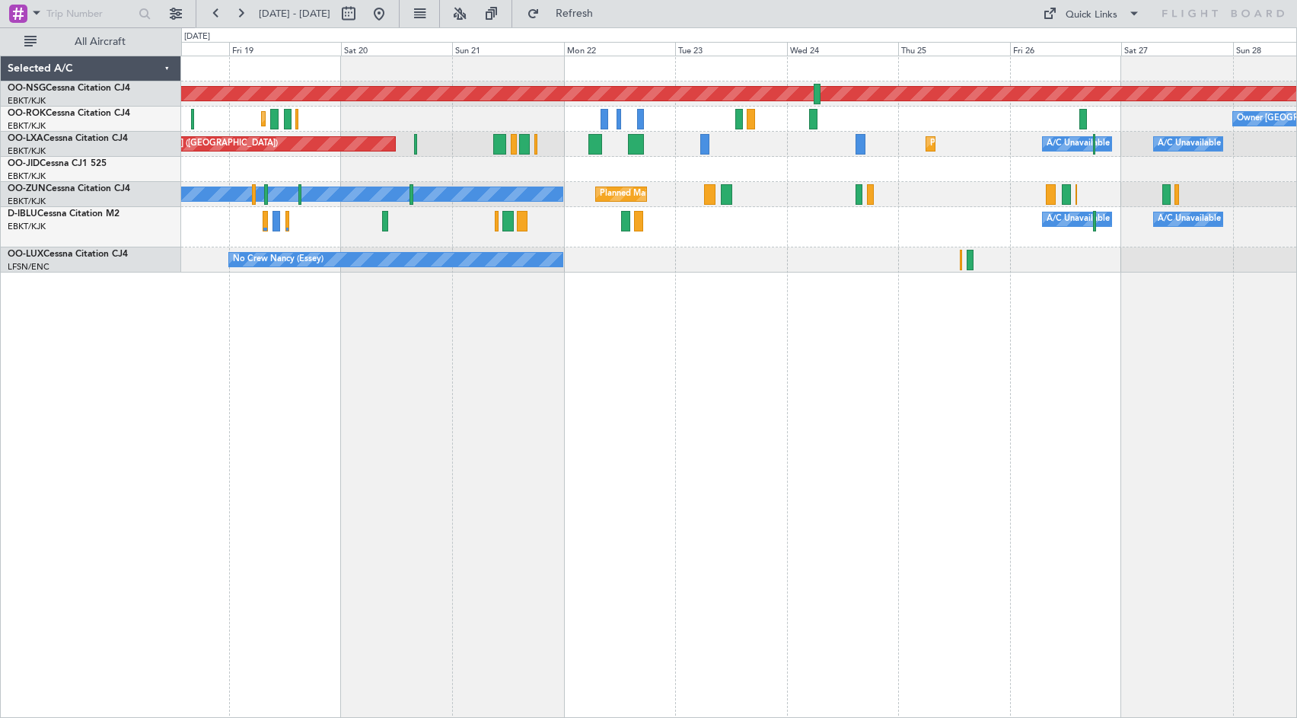
click at [727, 317] on div "Planned Maint [GEOGRAPHIC_DATA] ([GEOGRAPHIC_DATA]) Planned Maint [GEOGRAPHIC_D…" at bounding box center [739, 387] width 1116 height 662
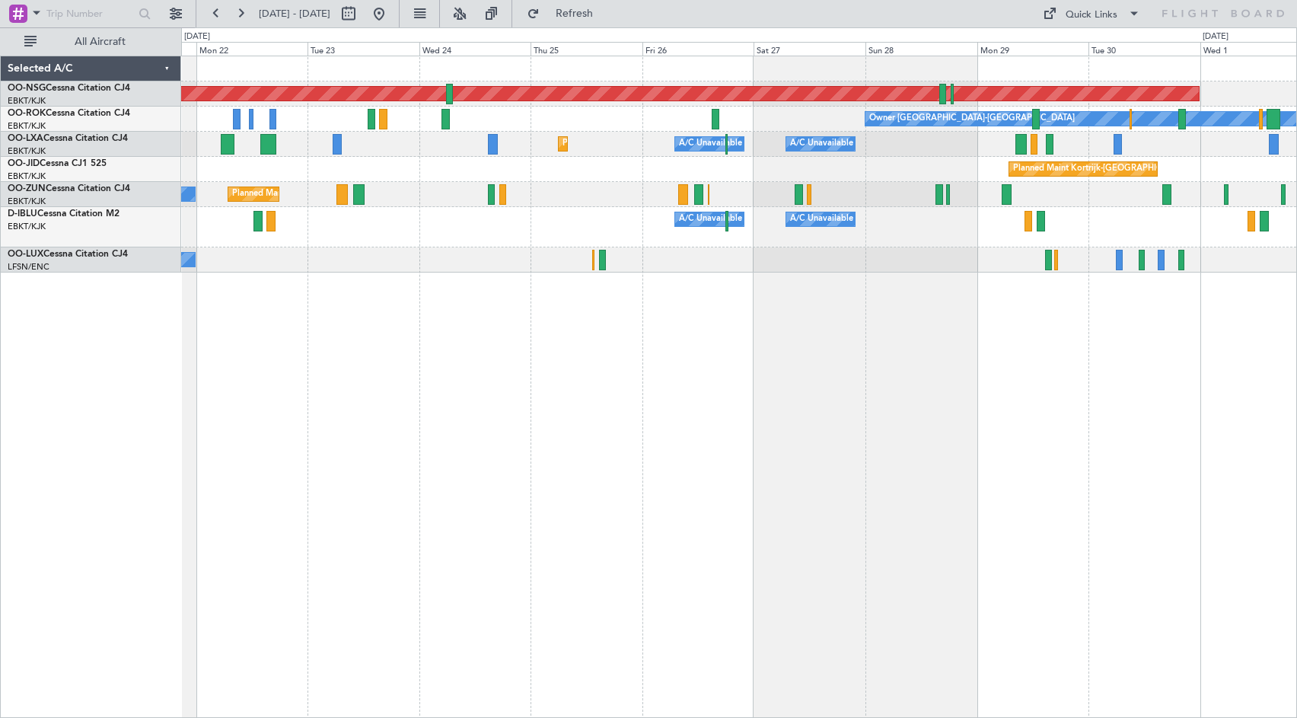
click at [633, 345] on div "Planned Maint [GEOGRAPHIC_DATA] ([GEOGRAPHIC_DATA]) Owner [GEOGRAPHIC_DATA]-[GE…" at bounding box center [739, 387] width 1116 height 662
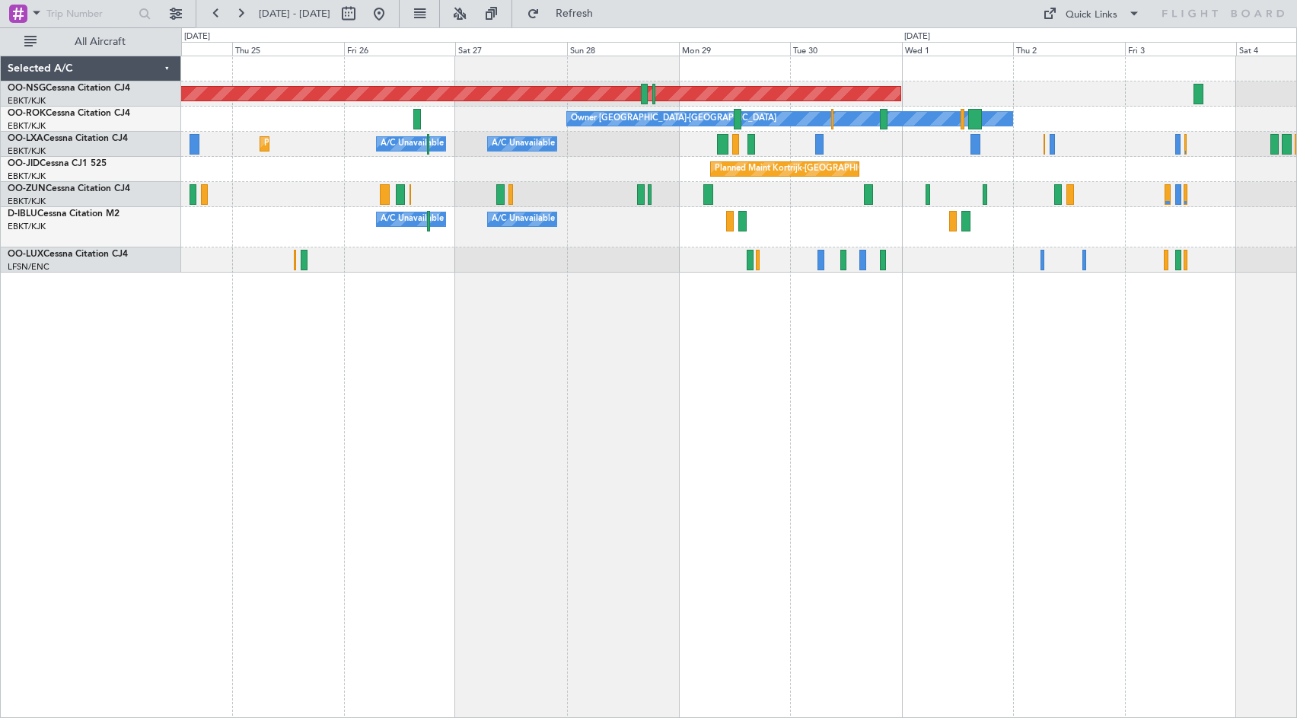
click at [675, 406] on div "Planned Maint [GEOGRAPHIC_DATA] ([GEOGRAPHIC_DATA]) Owner [GEOGRAPHIC_DATA]-[GE…" at bounding box center [739, 387] width 1116 height 662
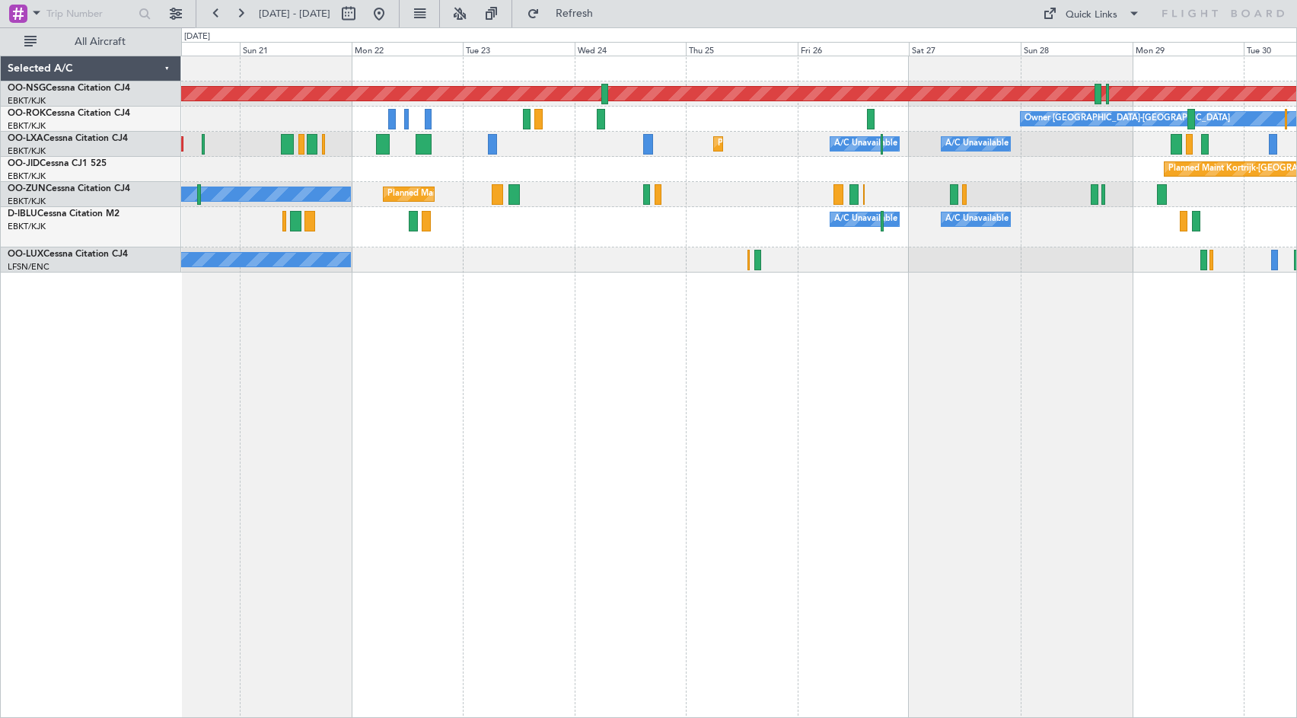
click at [901, 212] on div "Planned Maint [GEOGRAPHIC_DATA] ([GEOGRAPHIC_DATA]) Owner [GEOGRAPHIC_DATA]-[GE…" at bounding box center [738, 164] width 1115 height 216
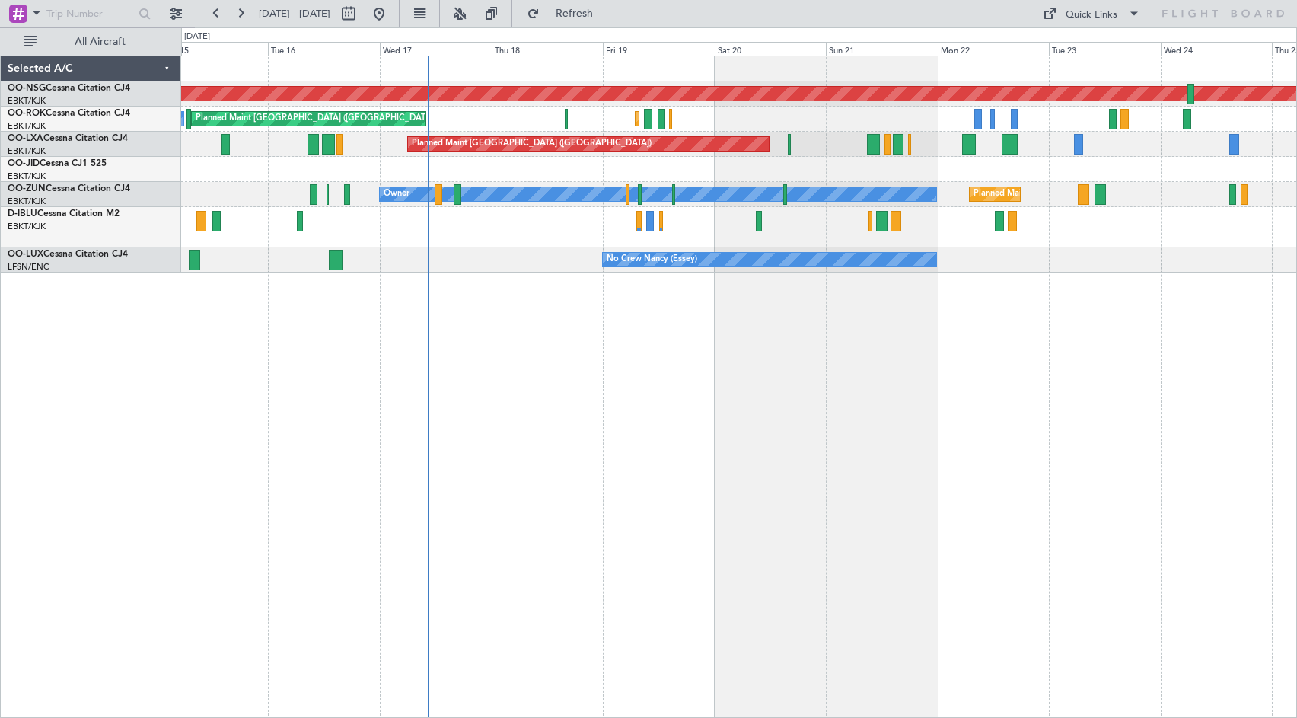
click at [946, 331] on div "Planned Maint [GEOGRAPHIC_DATA] ([GEOGRAPHIC_DATA]) Planned Maint [GEOGRAPHIC_D…" at bounding box center [739, 387] width 1116 height 662
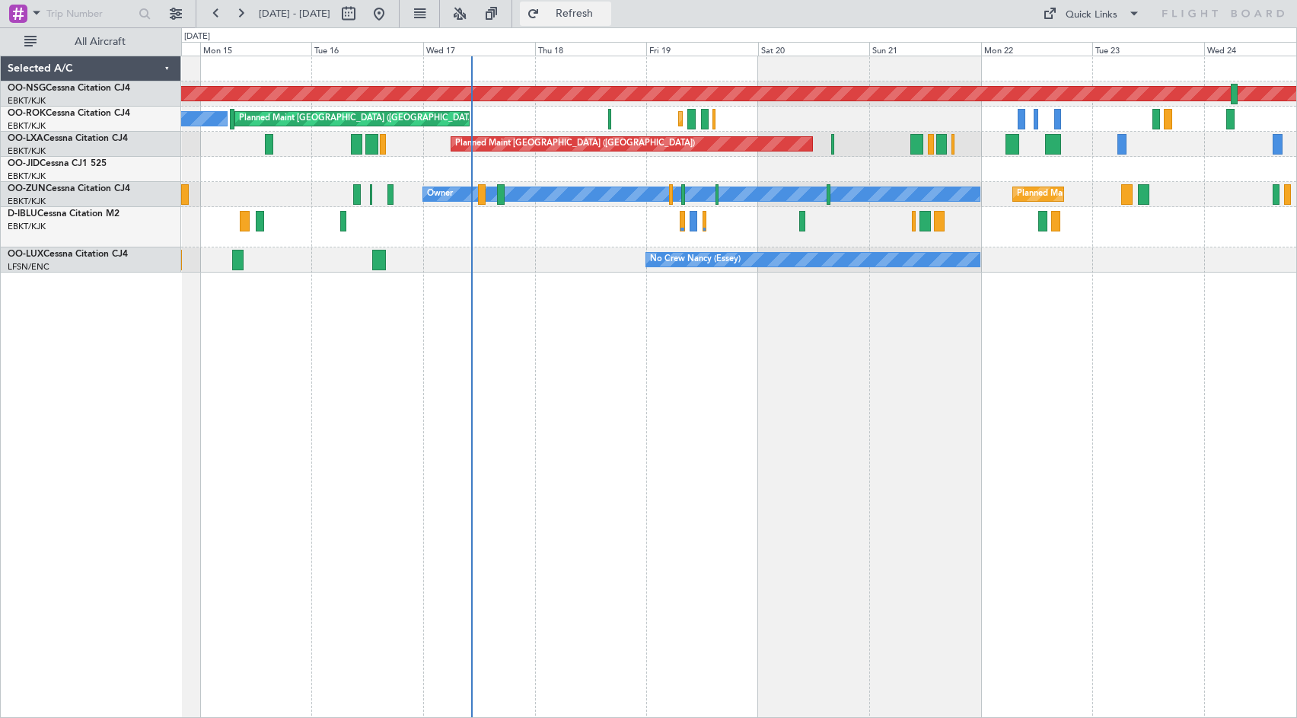
click at [607, 15] on span "Refresh" at bounding box center [575, 13] width 64 height 11
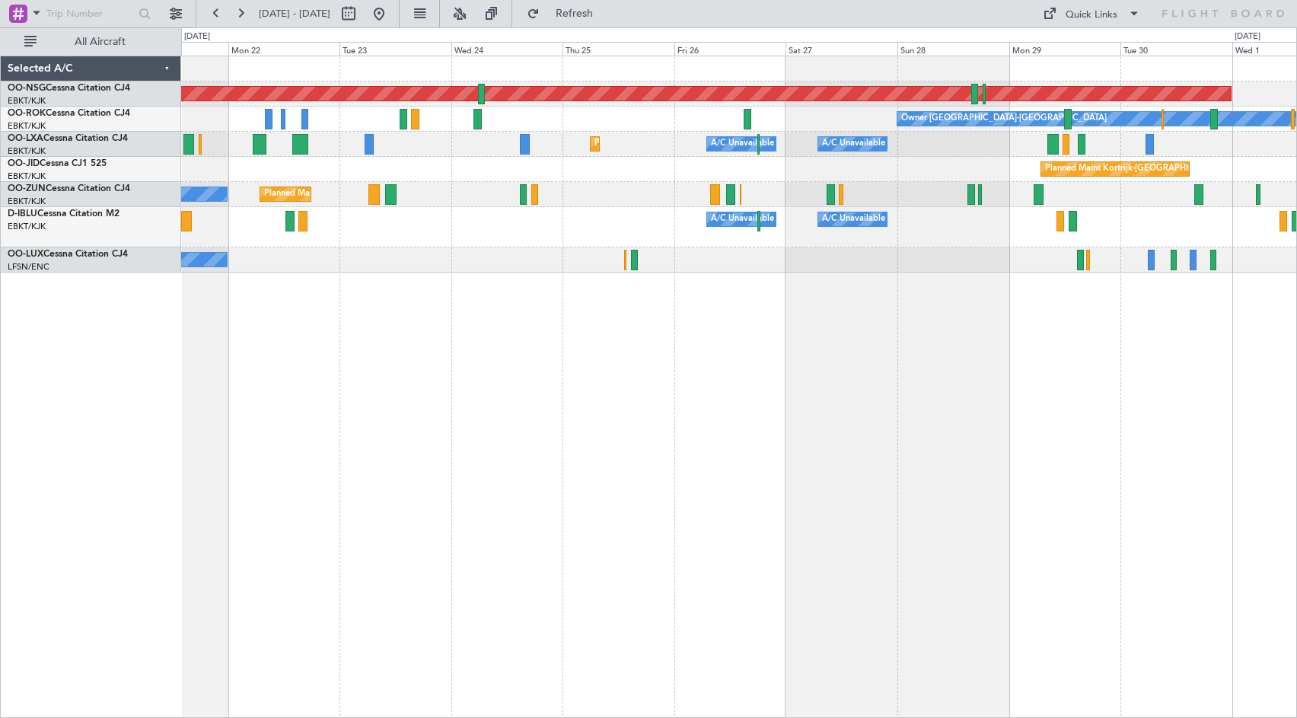
click at [514, 421] on div "Planned Maint [GEOGRAPHIC_DATA] ([GEOGRAPHIC_DATA]) Owner [GEOGRAPHIC_DATA]-[GE…" at bounding box center [739, 387] width 1116 height 662
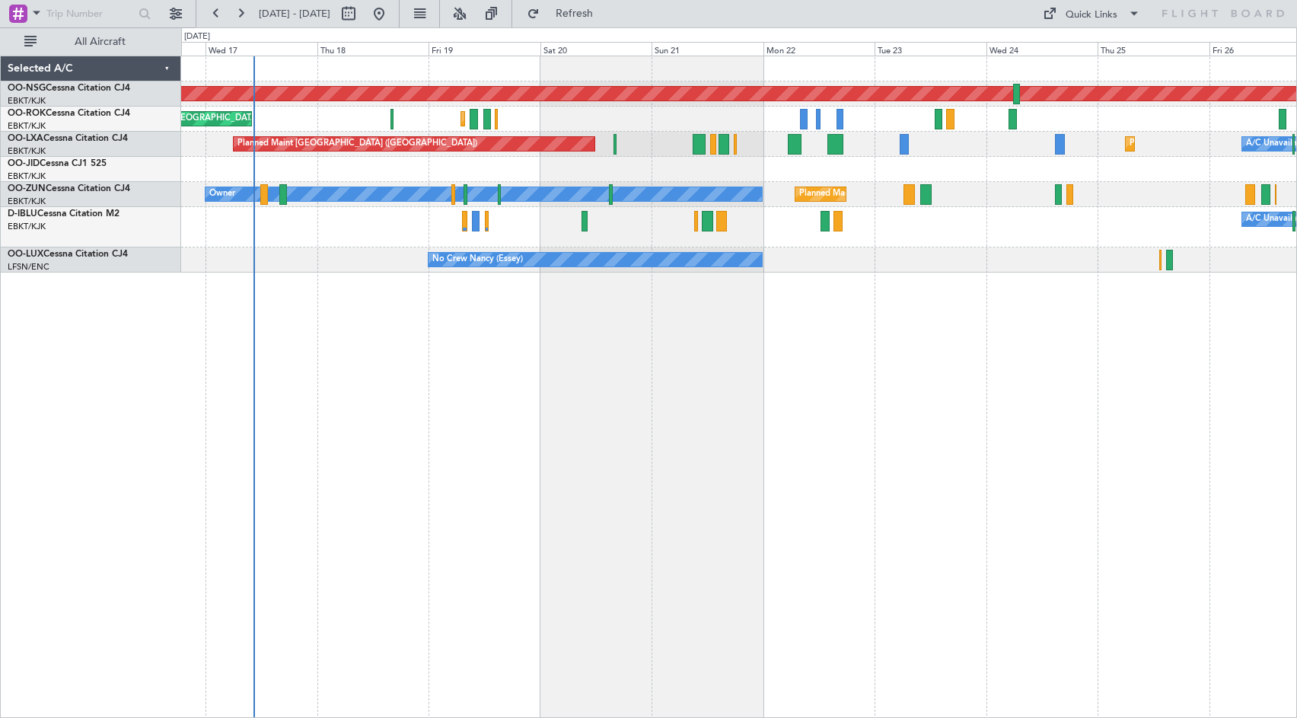
click at [1124, 370] on div "Planned Maint [GEOGRAPHIC_DATA] ([GEOGRAPHIC_DATA]) Planned Maint [GEOGRAPHIC_D…" at bounding box center [739, 387] width 1116 height 662
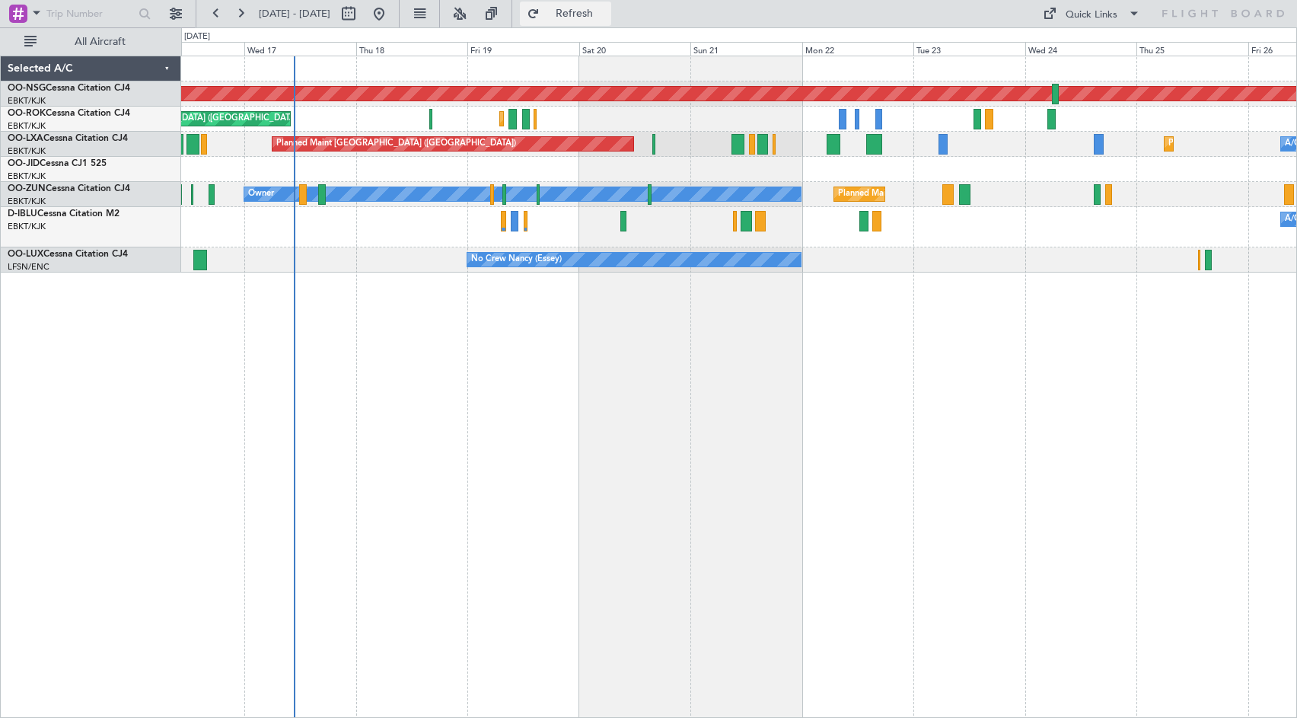
click at [607, 14] on span "Refresh" at bounding box center [575, 13] width 64 height 11
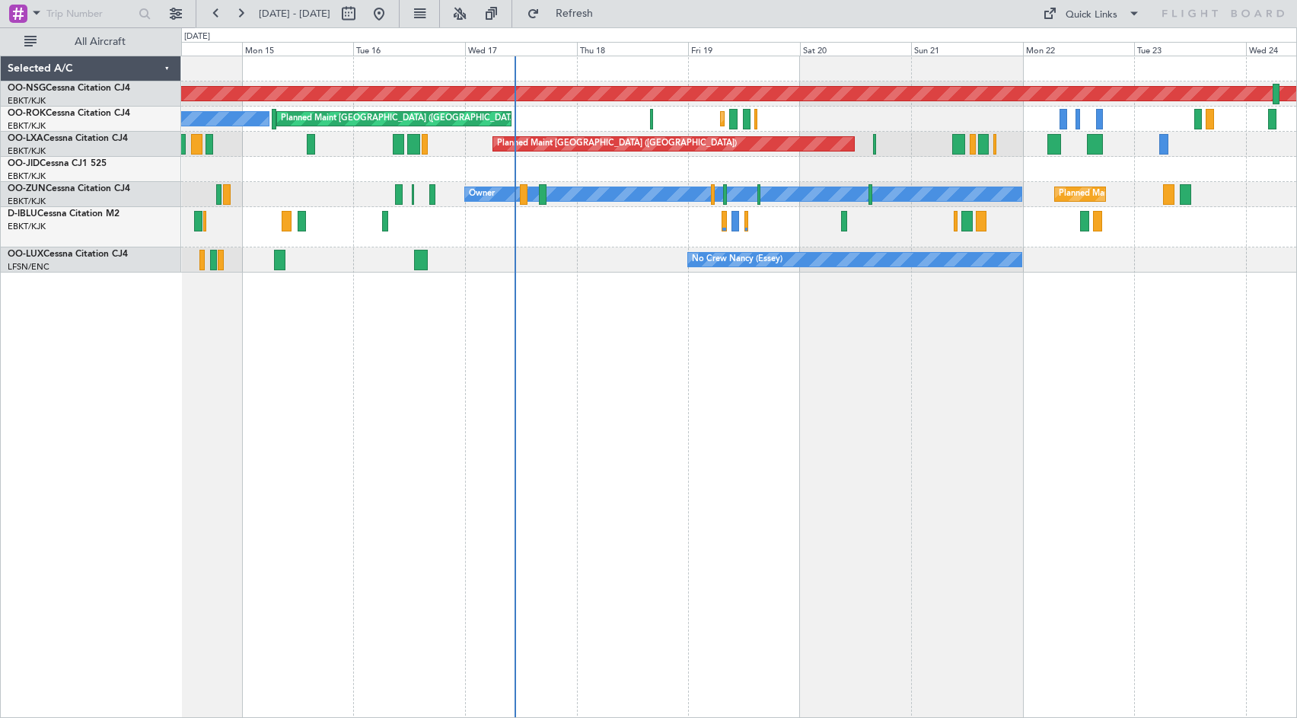
click at [848, 378] on div "Planned Maint [GEOGRAPHIC_DATA] ([GEOGRAPHIC_DATA]) Planned Maint [GEOGRAPHIC_D…" at bounding box center [739, 387] width 1116 height 662
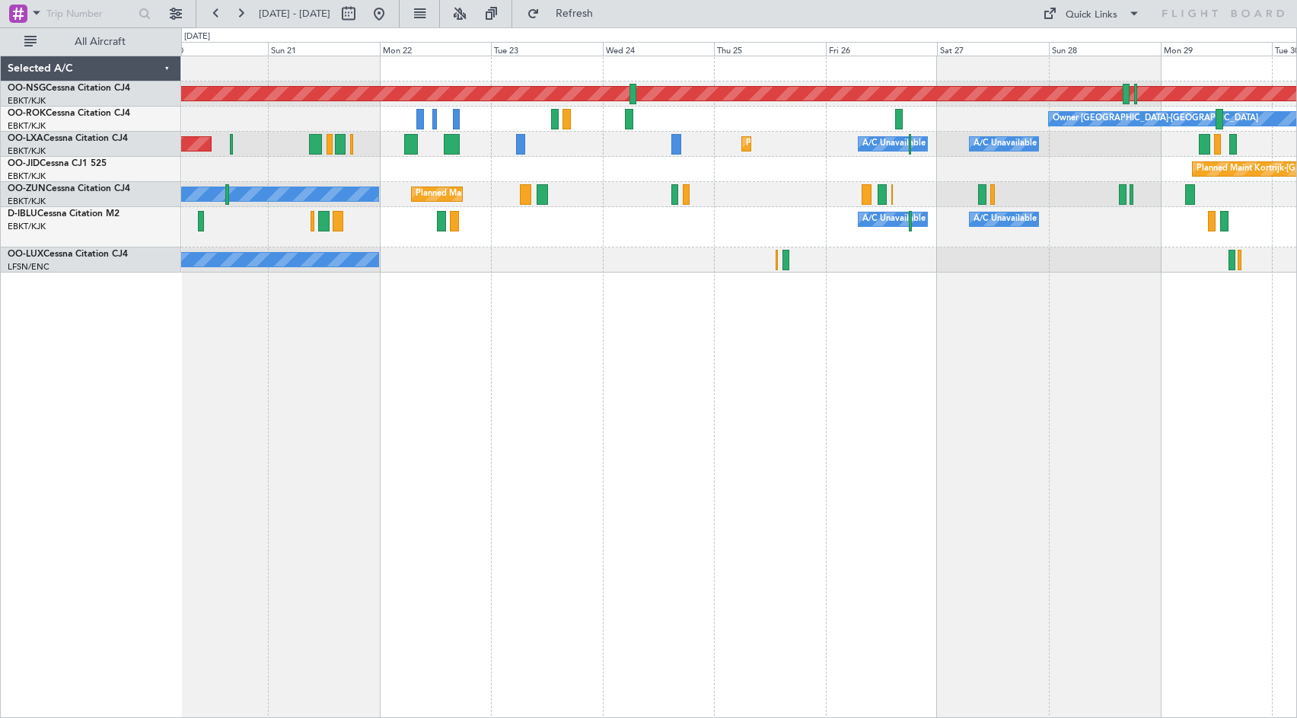
click at [332, 403] on div "Planned Maint [GEOGRAPHIC_DATA] ([GEOGRAPHIC_DATA]) Owner [GEOGRAPHIC_DATA]-[GE…" at bounding box center [739, 387] width 1116 height 662
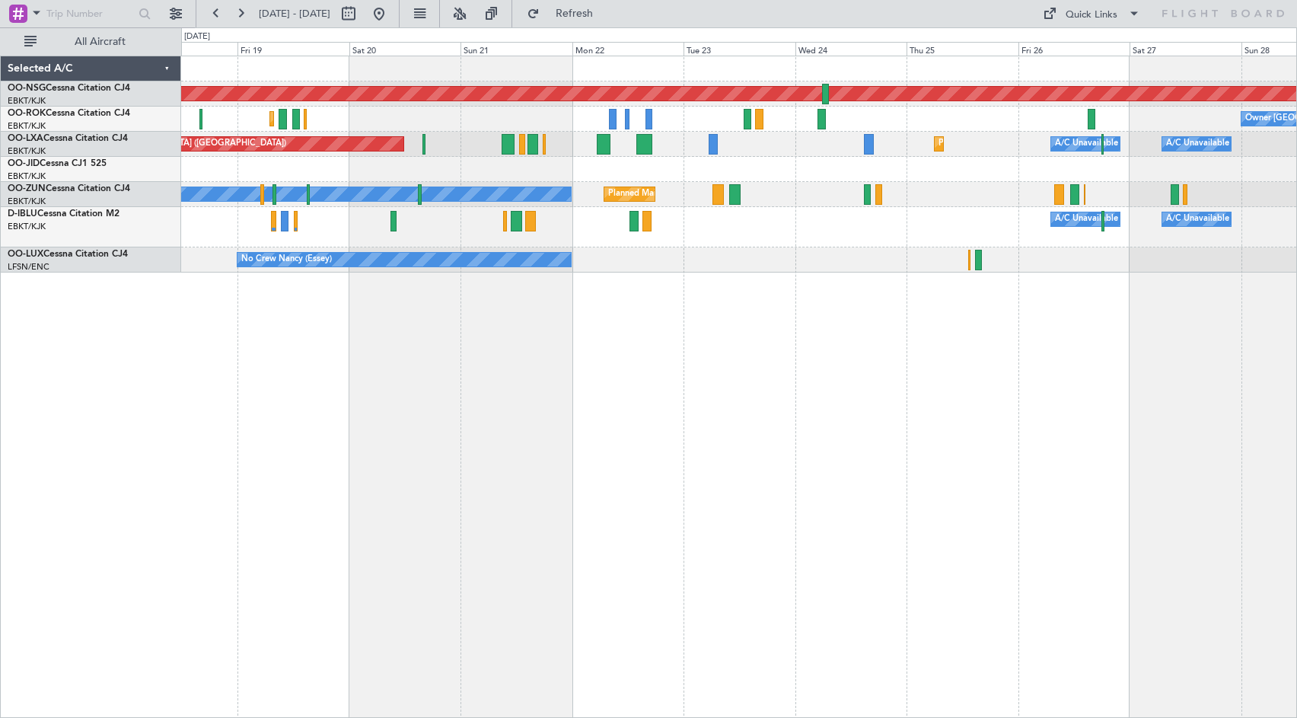
click at [613, 180] on div "Planned Maint Kortrijk-[GEOGRAPHIC_DATA]" at bounding box center [738, 169] width 1115 height 25
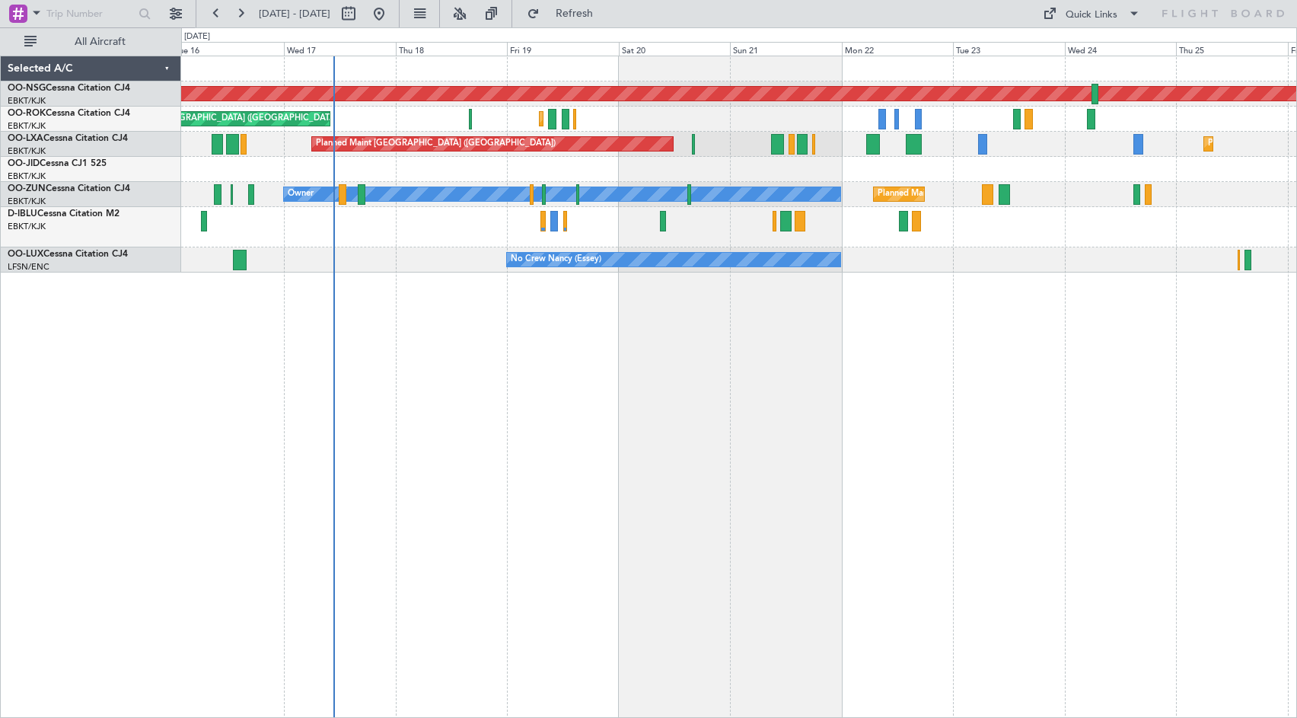
click at [722, 346] on div "Planned Maint [GEOGRAPHIC_DATA] ([GEOGRAPHIC_DATA]) Planned Maint [GEOGRAPHIC_D…" at bounding box center [739, 387] width 1116 height 662
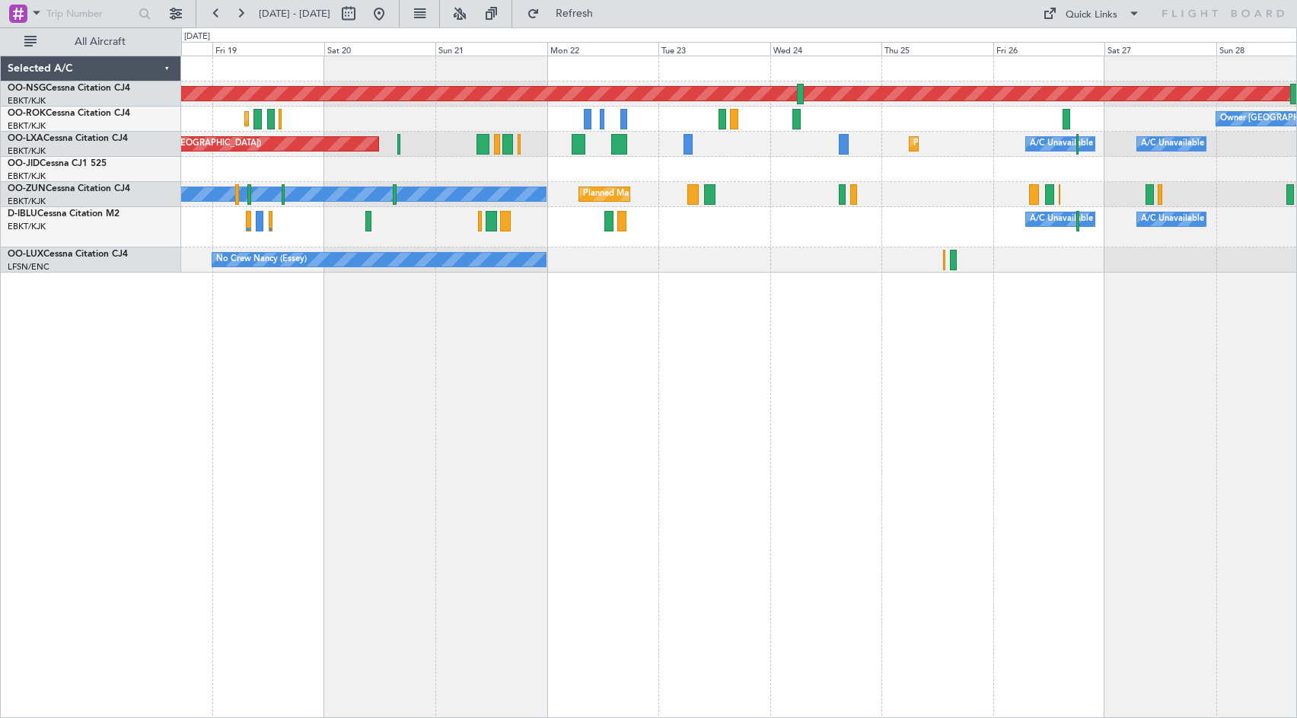
click at [661, 247] on div "A/C Unavailable [GEOGRAPHIC_DATA] ([GEOGRAPHIC_DATA] National) A/C Unavailable …" at bounding box center [738, 227] width 1115 height 40
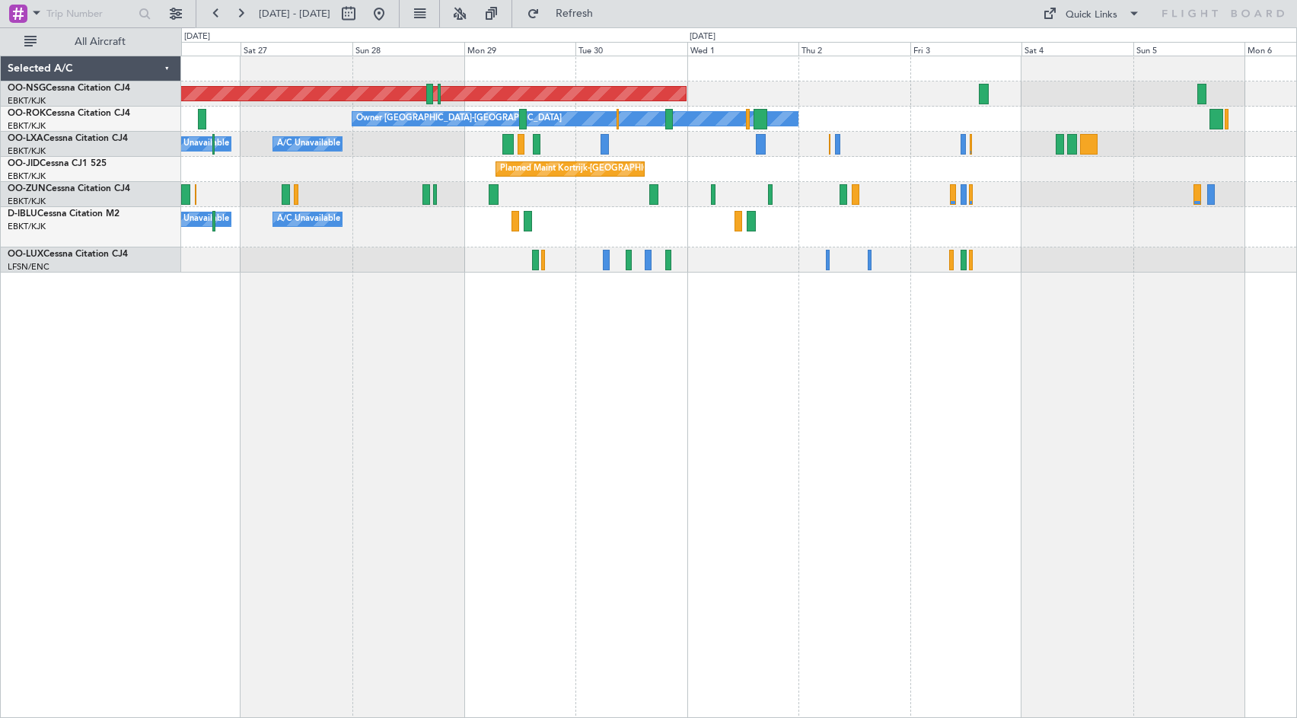
click at [159, 354] on div "Planned Maint [GEOGRAPHIC_DATA] ([GEOGRAPHIC_DATA]) Owner [GEOGRAPHIC_DATA]-[GE…" at bounding box center [648, 372] width 1297 height 690
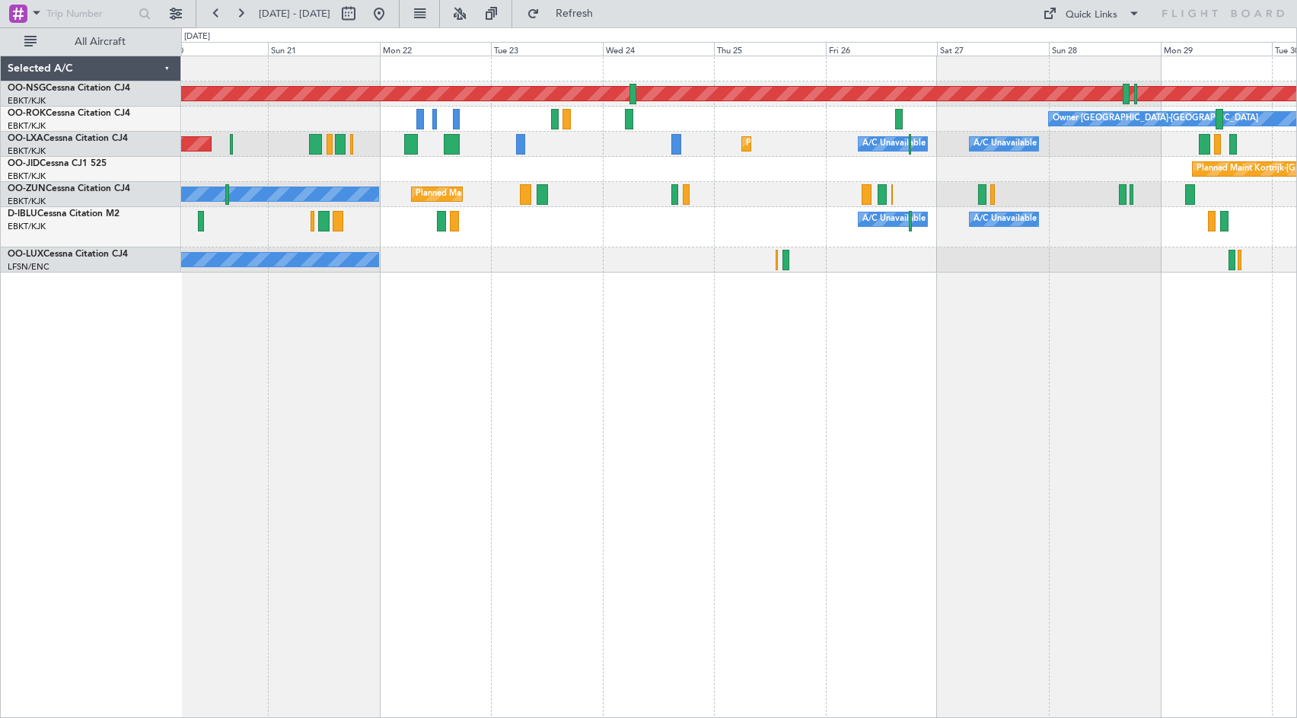
click at [1137, 354] on div "Planned Maint [GEOGRAPHIC_DATA] ([GEOGRAPHIC_DATA]) Owner [GEOGRAPHIC_DATA]-[GE…" at bounding box center [739, 387] width 1116 height 662
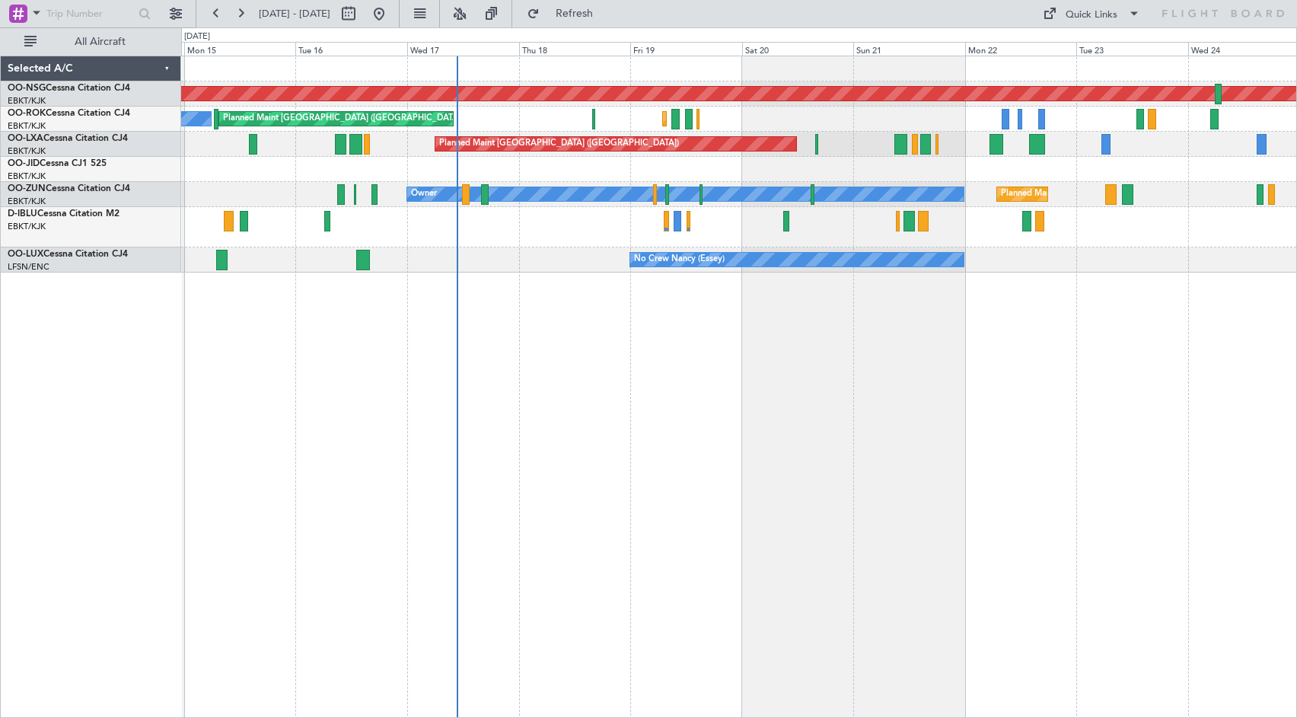
click at [1150, 354] on div "Planned Maint [GEOGRAPHIC_DATA] ([GEOGRAPHIC_DATA]) Planned Maint [GEOGRAPHIC_D…" at bounding box center [739, 387] width 1116 height 662
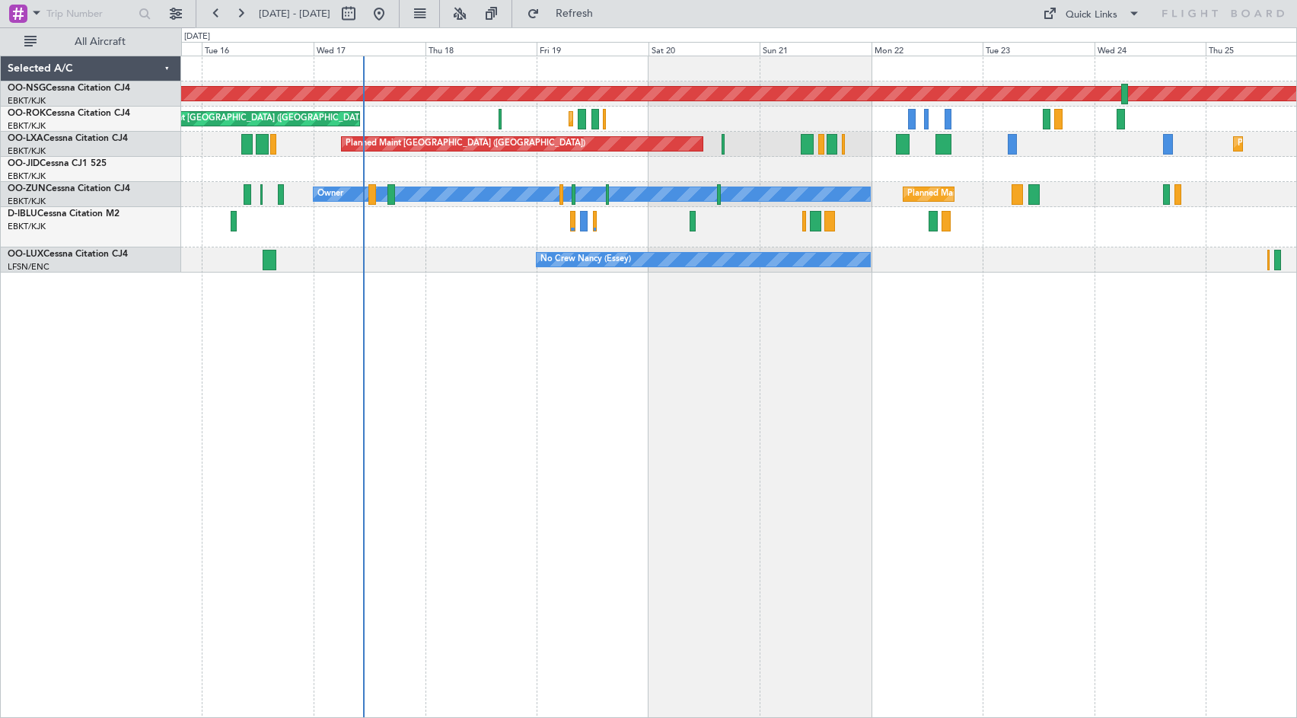
click at [1004, 347] on div "Planned Maint [GEOGRAPHIC_DATA] ([GEOGRAPHIC_DATA]) Planned Maint [GEOGRAPHIC_D…" at bounding box center [739, 387] width 1116 height 662
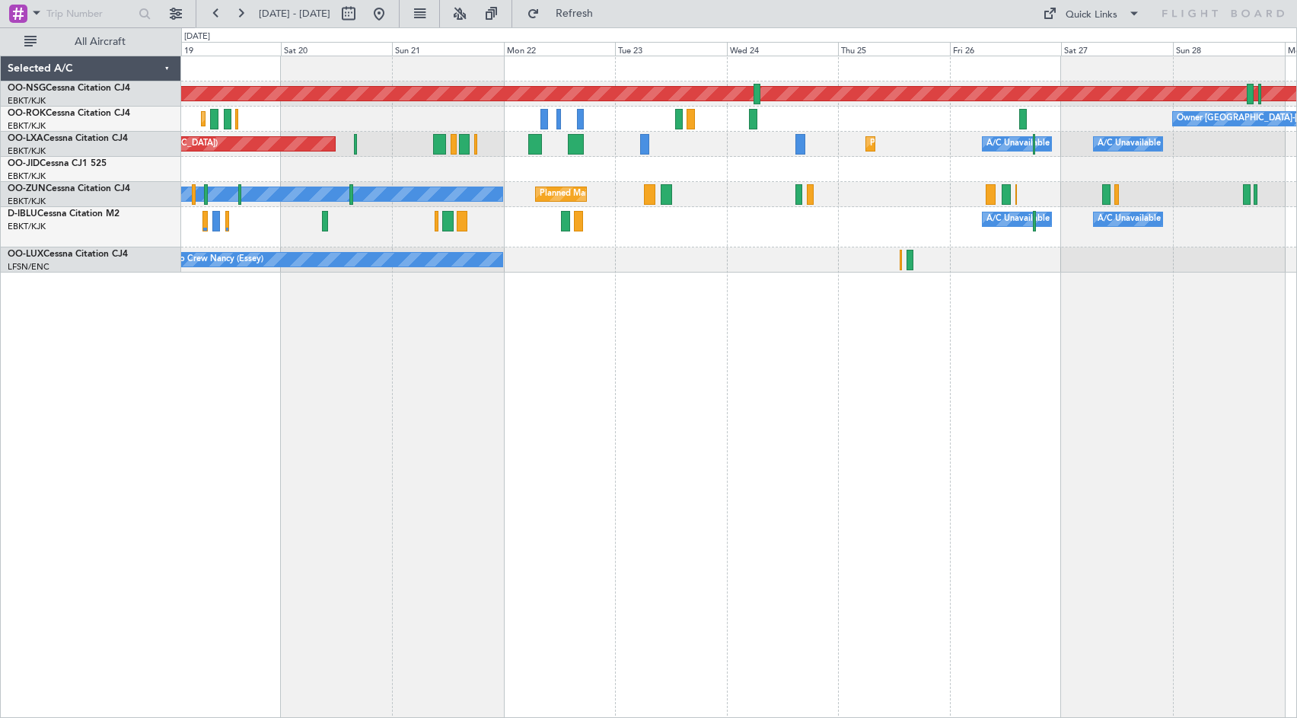
click at [687, 276] on div "Planned Maint [GEOGRAPHIC_DATA] ([GEOGRAPHIC_DATA]) Planned Maint [GEOGRAPHIC_D…" at bounding box center [739, 387] width 1116 height 662
